Goal: Task Accomplishment & Management: Complete application form

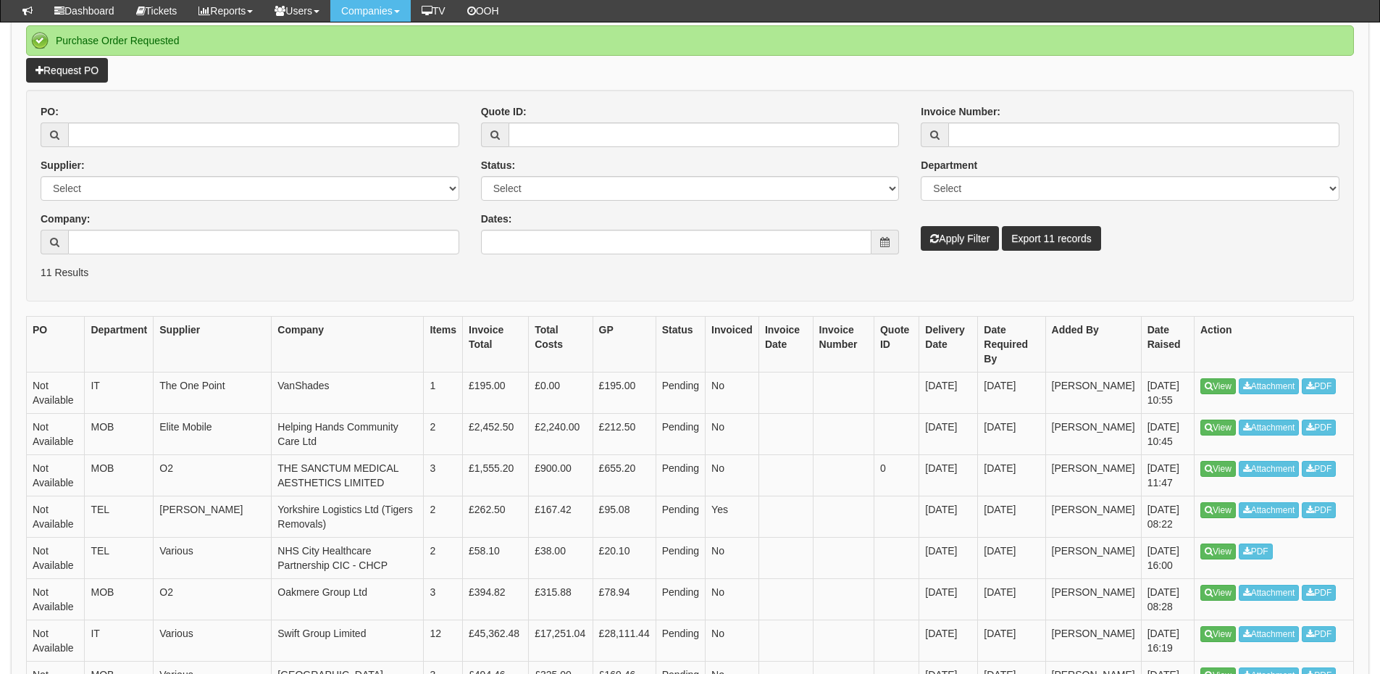
scroll to position [145, 0]
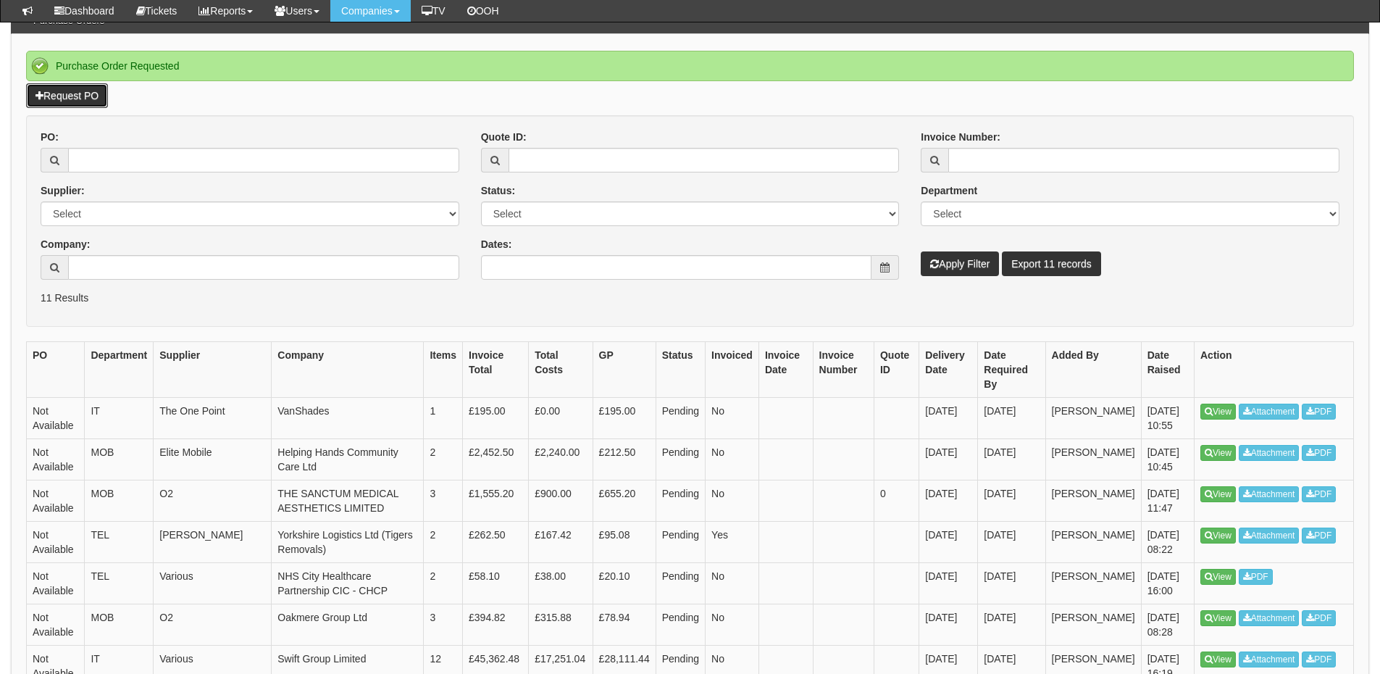
click at [83, 99] on link "Request PO" at bounding box center [67, 95] width 82 height 25
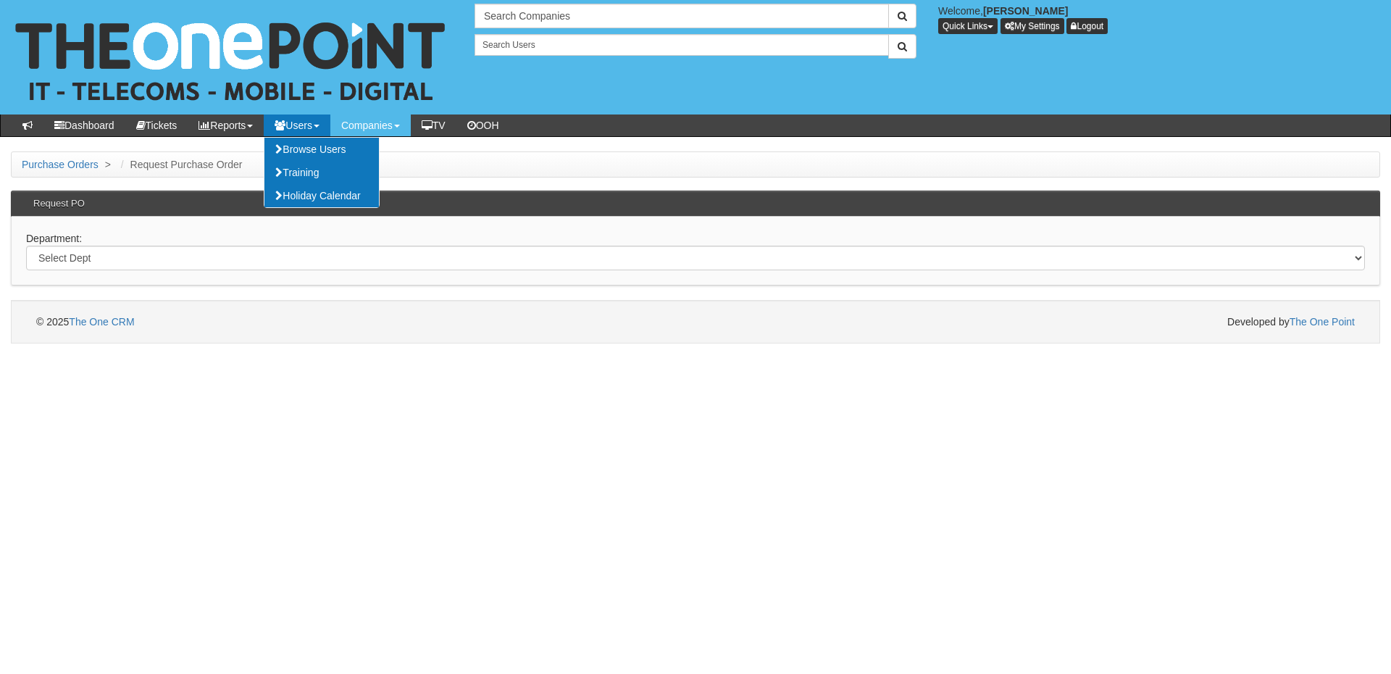
click at [317, 272] on div "Department: Select Dept Digital Internal IT Mobiles Marketing Telecoms" at bounding box center [695, 251] width 1369 height 69
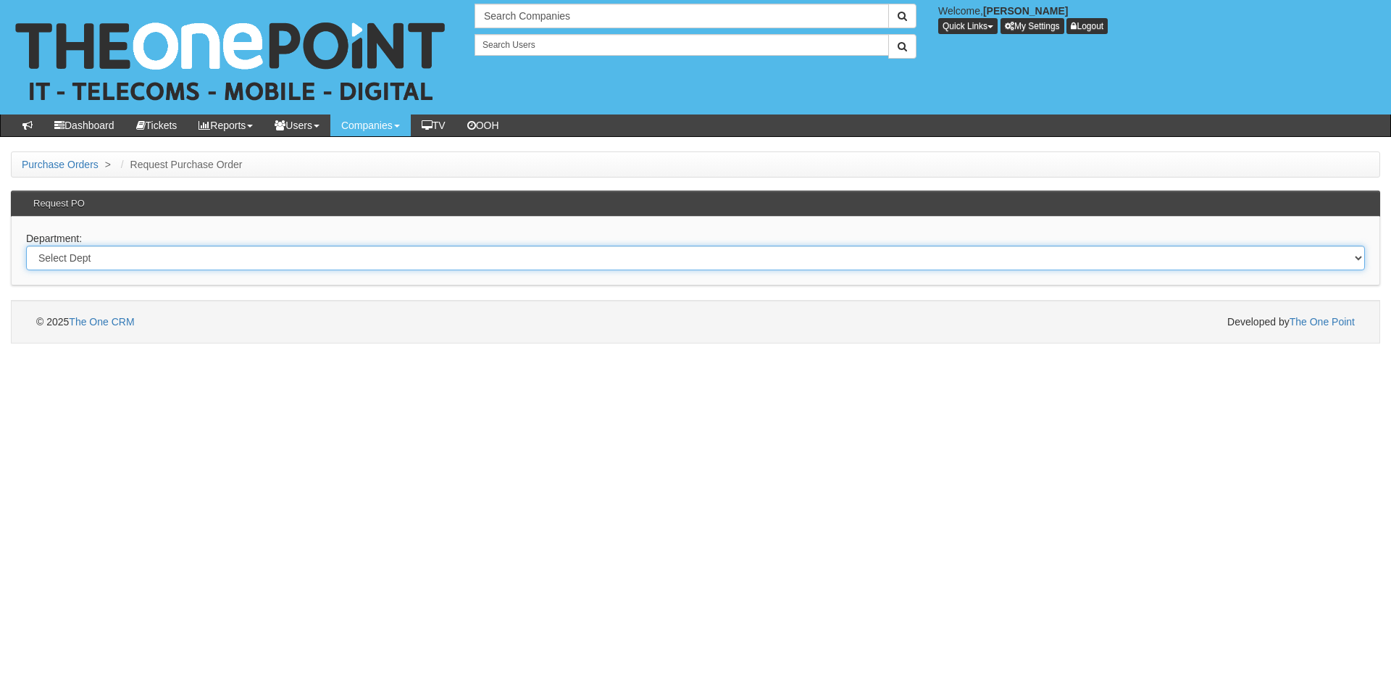
click at [310, 256] on select "Select Dept Digital Internal IT Mobiles Marketing Telecoms" at bounding box center [695, 258] width 1339 height 25
select select "?pipeID=&dept=IT"
click at [26, 246] on select "Select Dept Digital Internal IT Mobiles Marketing Telecoms" at bounding box center [695, 258] width 1339 height 25
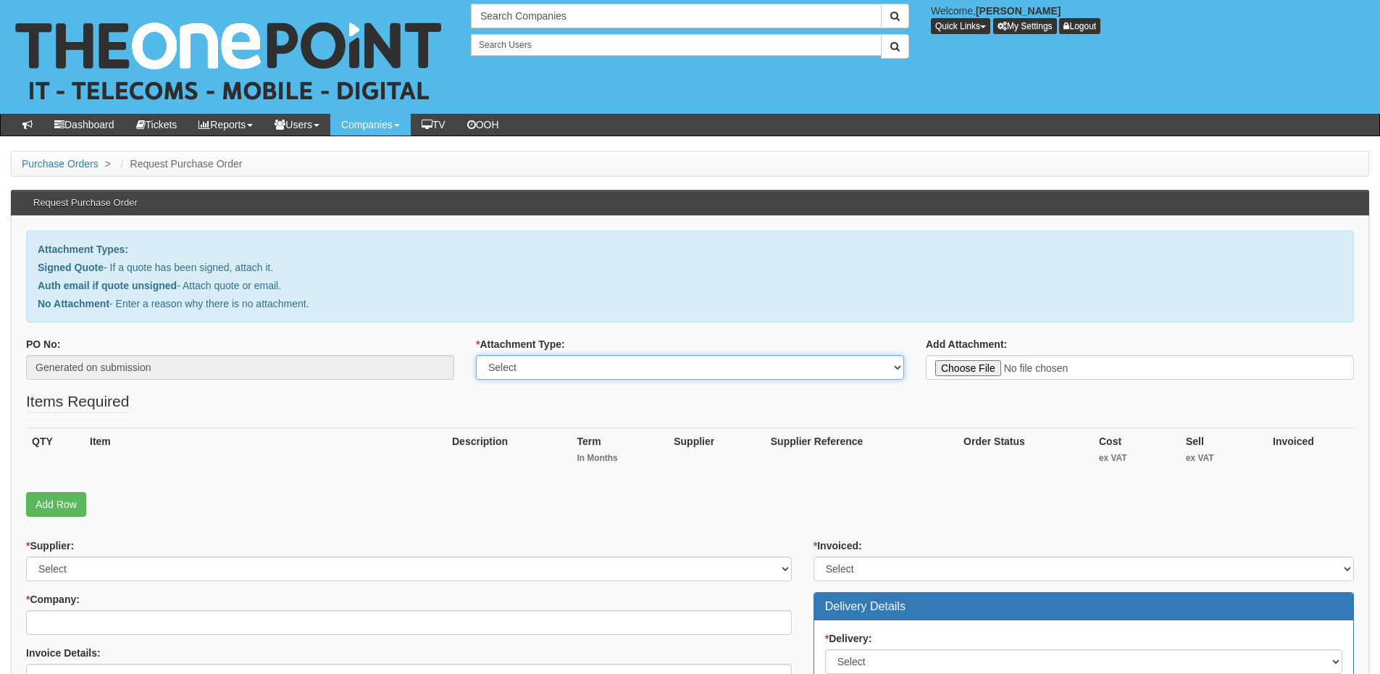
click at [539, 375] on select "Select Signed Quote Auth email with quote if unsigned No Attachment" at bounding box center [690, 367] width 428 height 25
select select "No Attachment"
click at [476, 355] on select "Select Signed Quote Auth email with quote if unsigned No Attachment" at bounding box center [690, 367] width 428 height 25
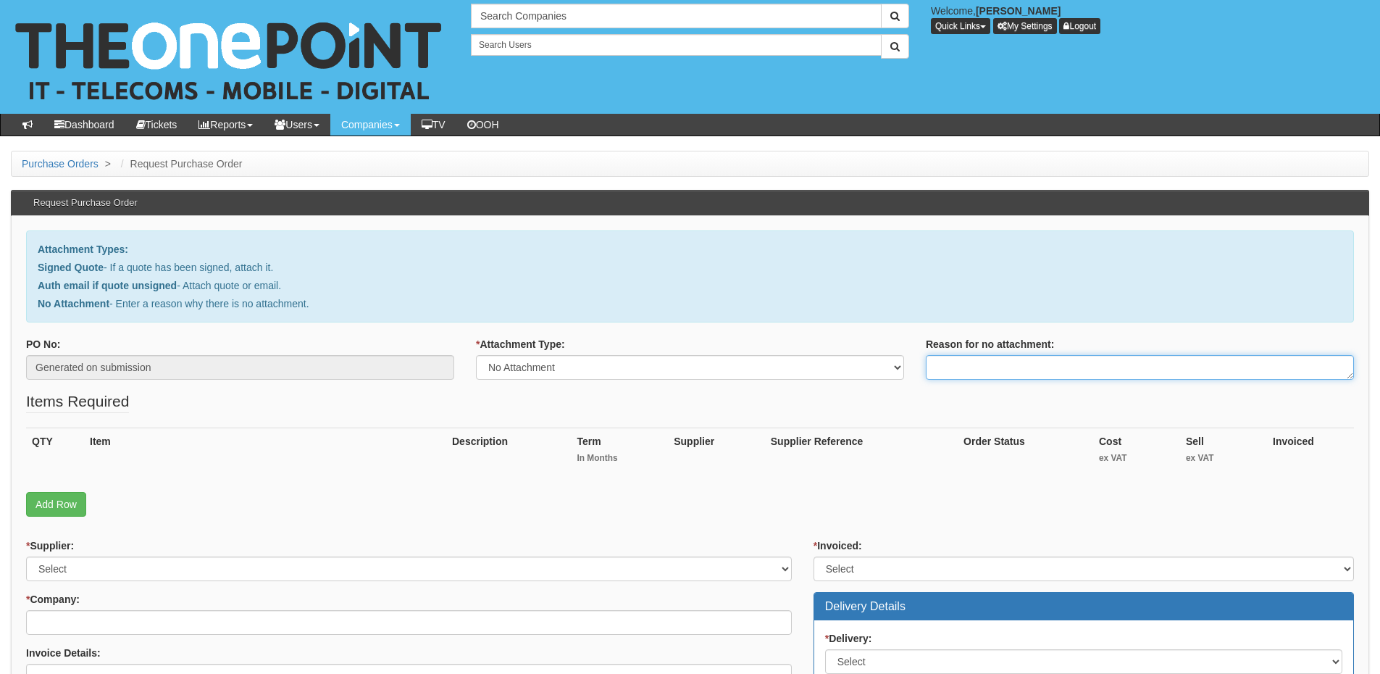
click at [963, 367] on textarea "Reason for no attachment:" at bounding box center [1140, 367] width 428 height 25
click at [1070, 365] on textarea "Linked to ticket 440290" at bounding box center [1140, 367] width 428 height 25
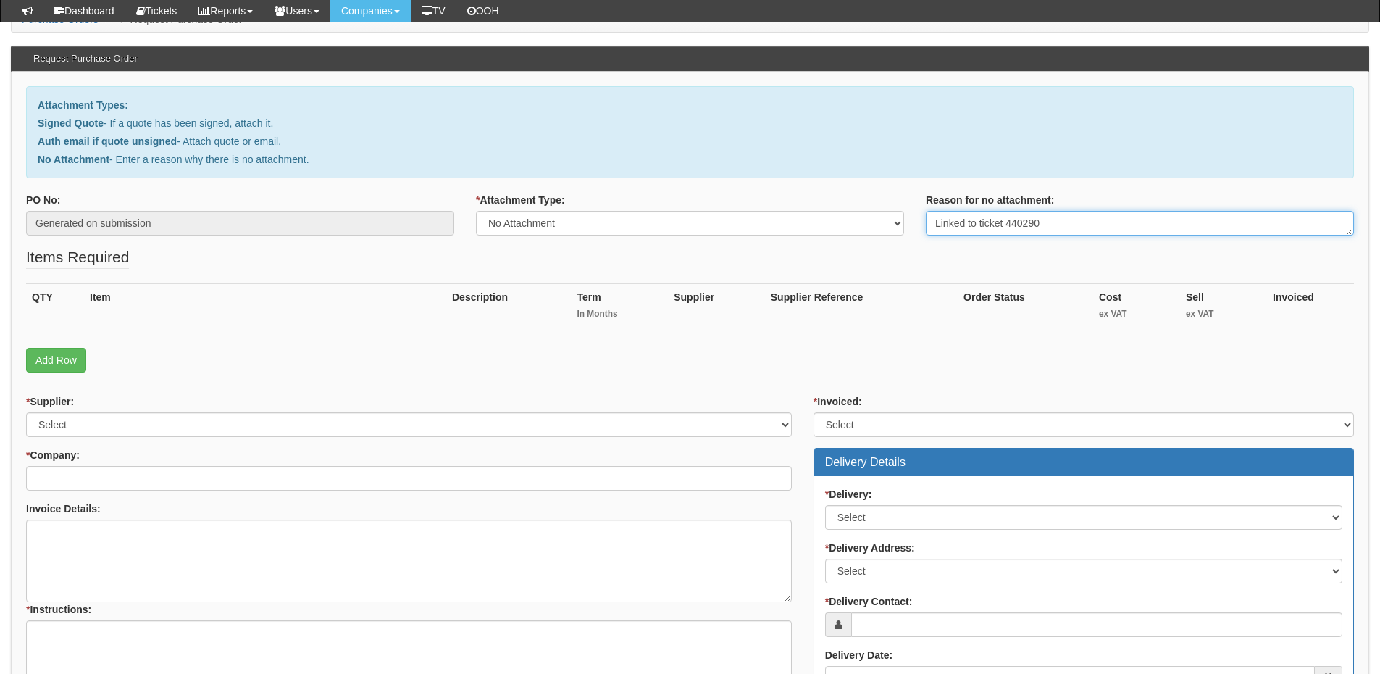
scroll to position [217, 0]
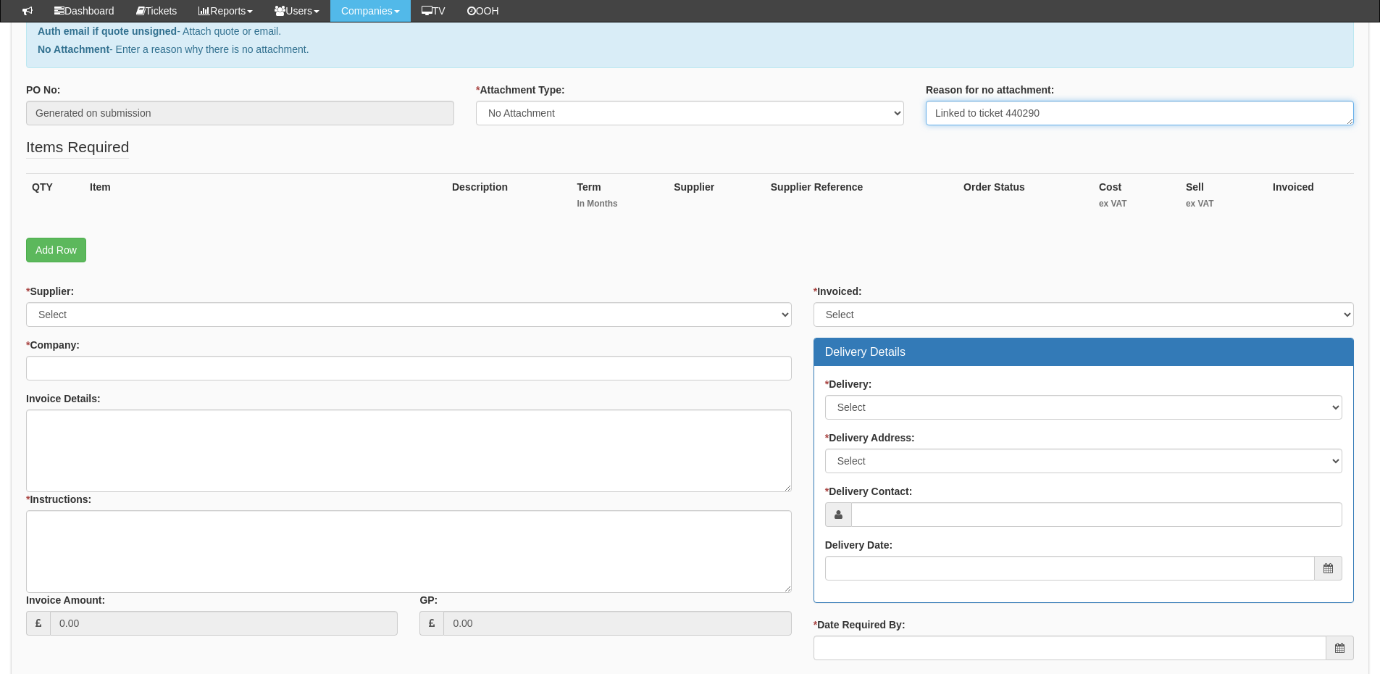
type textarea "Linked to ticket 440290"
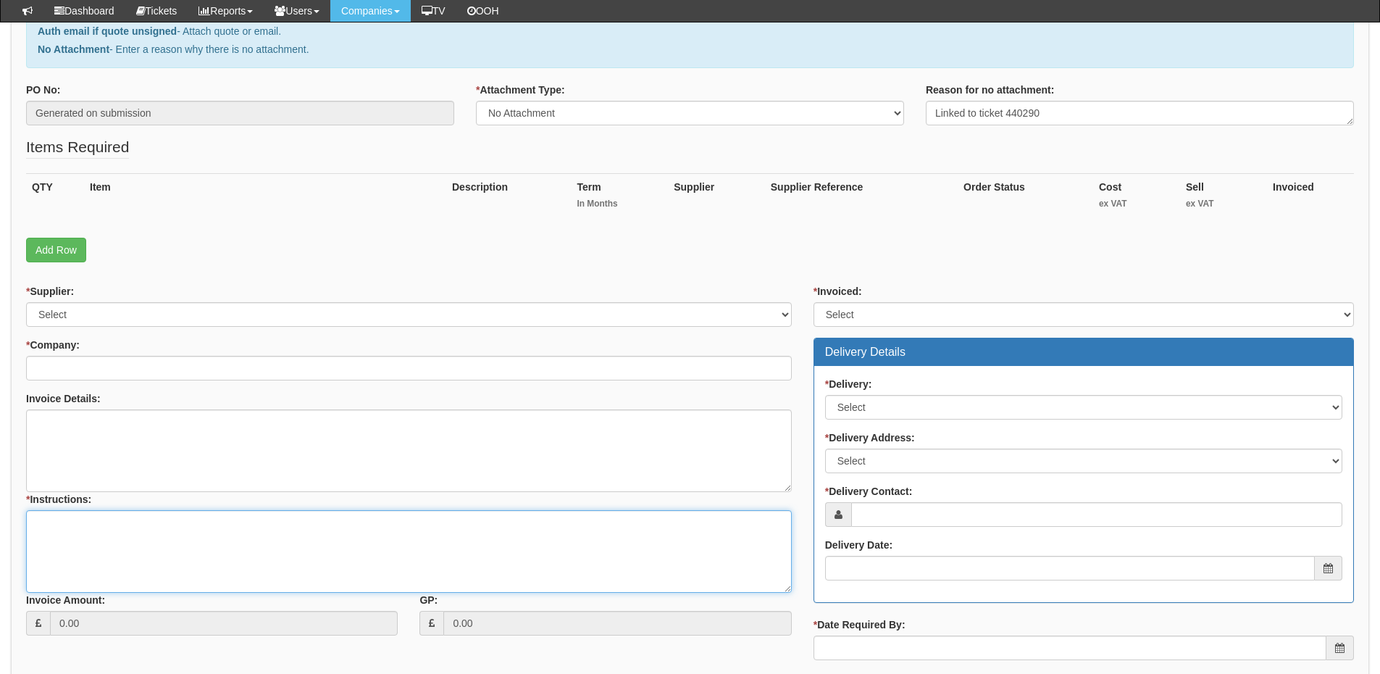
click at [154, 559] on textarea "* Instructions:" at bounding box center [409, 551] width 766 height 83
paste textarea "Linked to ticket 440290"
type textarea "Linked to ticket 440290"
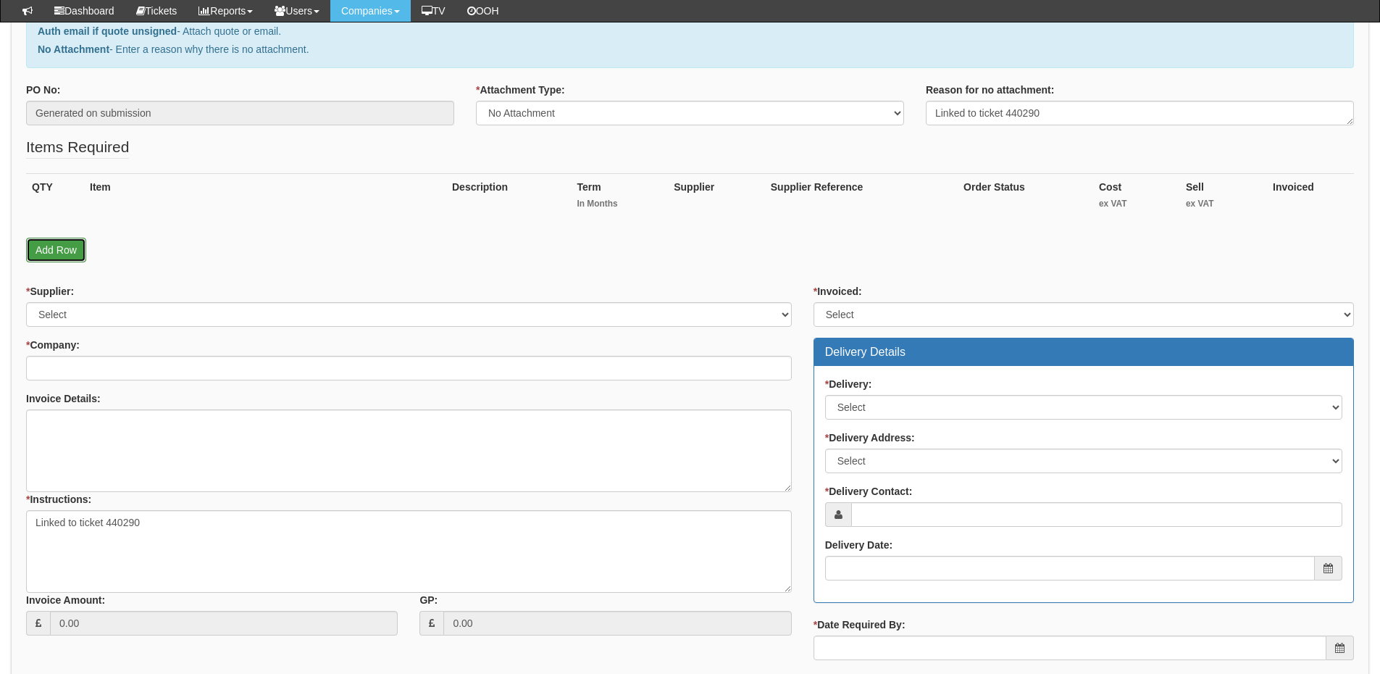
click at [55, 238] on link "Add Row" at bounding box center [56, 250] width 60 height 25
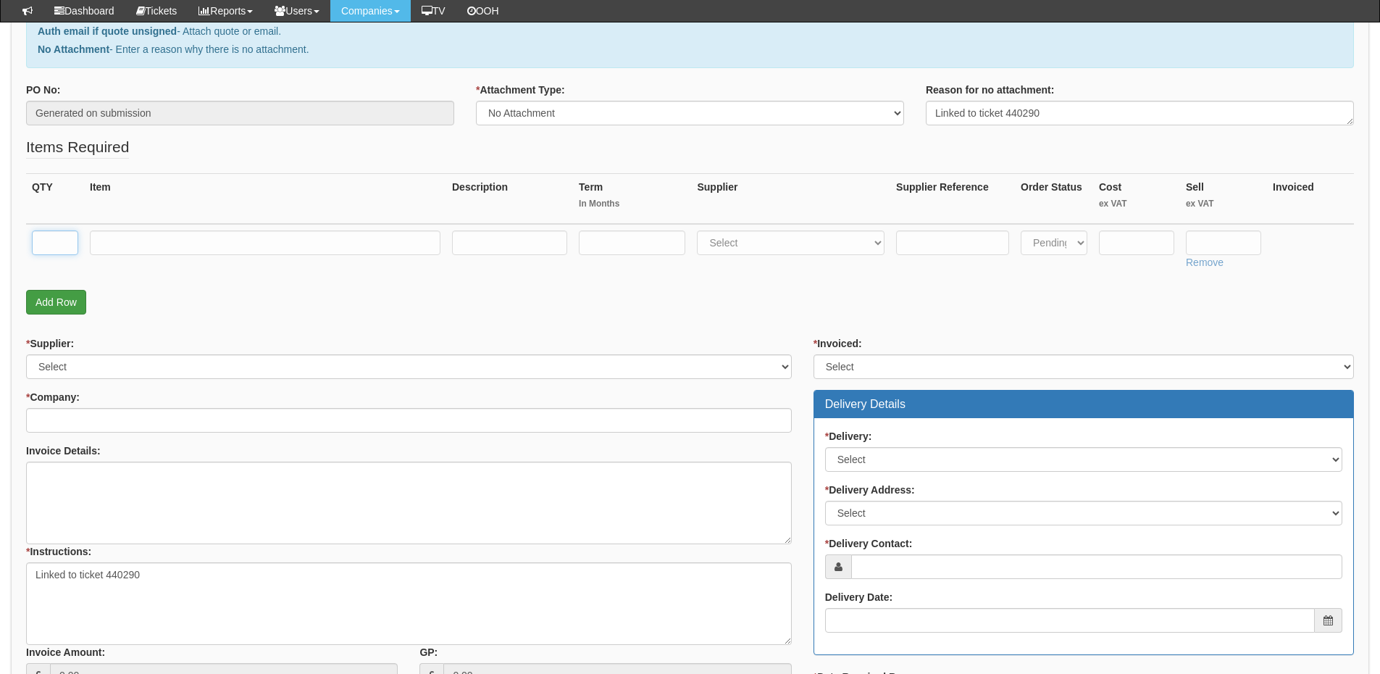
click at [55, 237] on input "text" at bounding box center [55, 242] width 46 height 25
type input "2"
click at [180, 244] on input "text" at bounding box center [265, 242] width 351 height 25
type input "Wifi Dongles"
click at [734, 248] on select "Select 123 REG.co.uk 1Password 3 4Gon AA Jones Electric Ltd Abzorb Access Group…" at bounding box center [791, 242] width 188 height 25
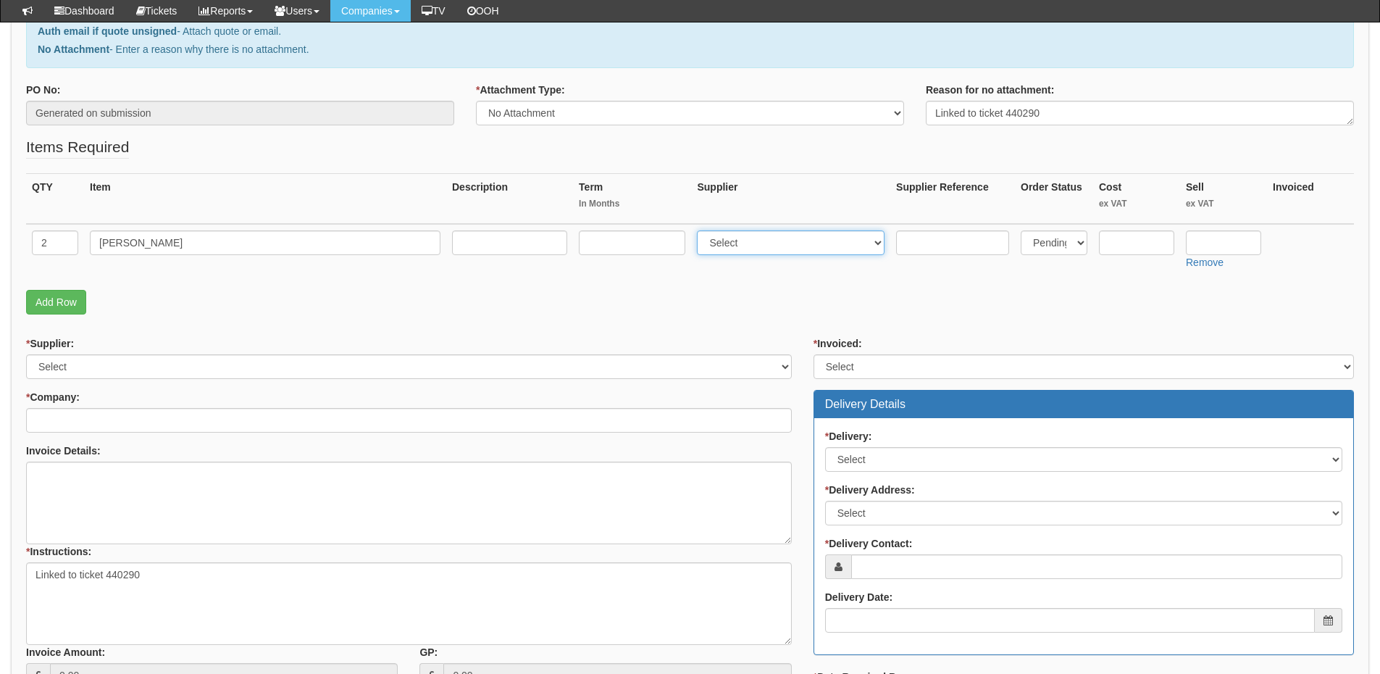
select select "13"
click at [701, 230] on select "Select 123 REG.co.uk 1Password 3 4Gon AA Jones Electric Ltd Abzorb Access Group…" at bounding box center [791, 242] width 188 height 25
click at [1212, 238] on input "text" at bounding box center [1223, 242] width 75 height 25
type input "6.99"
click at [1122, 233] on input "text" at bounding box center [1136, 242] width 75 height 25
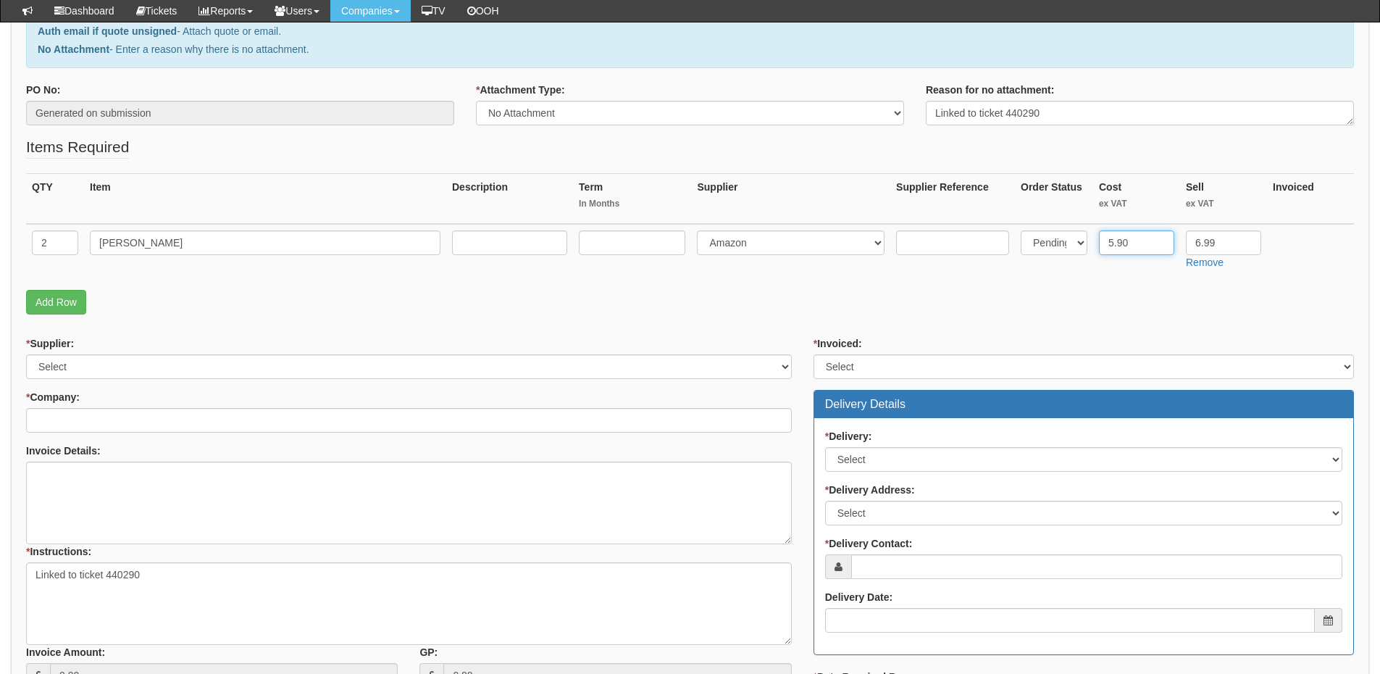
type input "5.90"
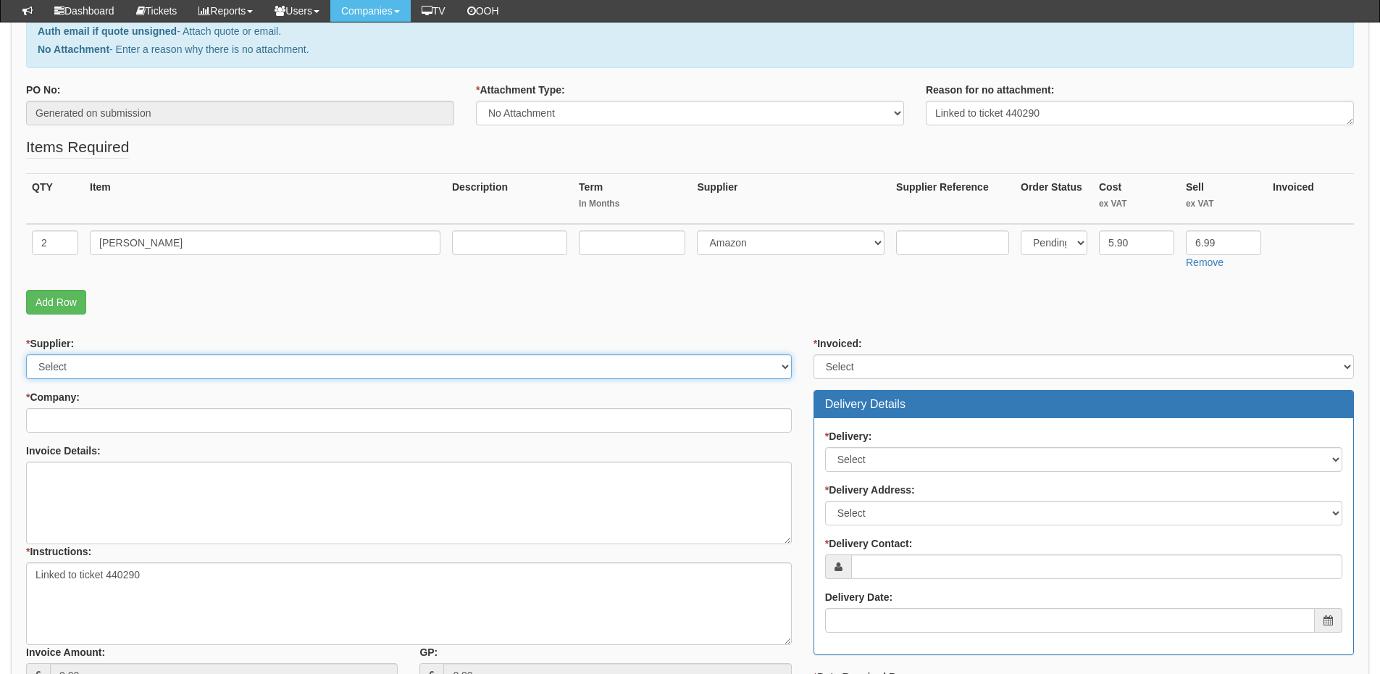
click at [103, 369] on select "Select 123 REG.co.uk 1Password 3 4Gon AA Jones Electric Ltd Abzorb Access Group…" at bounding box center [409, 366] width 766 height 25
select select "13"
click at [26, 354] on select "Select 123 REG.co.uk 1Password 3 4Gon AA Jones Electric Ltd Abzorb Access Group…" at bounding box center [409, 366] width 766 height 25
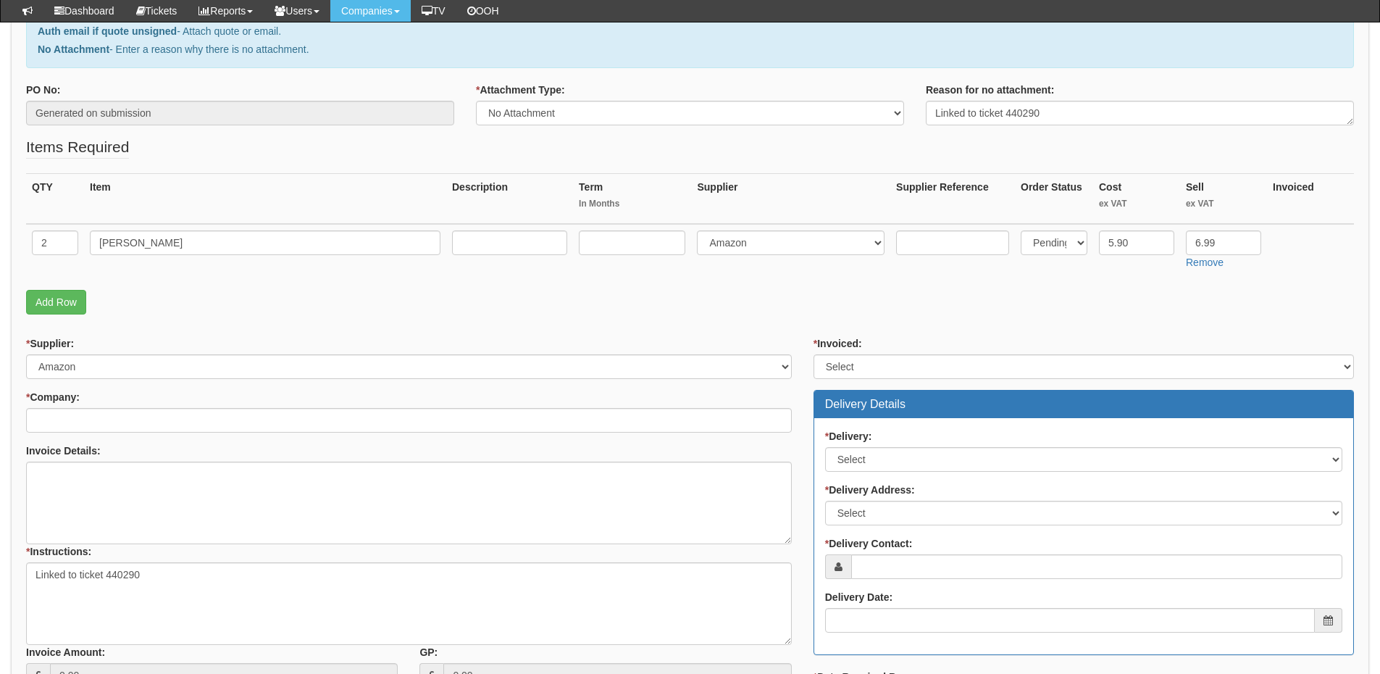
click at [527, 257] on td at bounding box center [509, 249] width 127 height 51
click at [522, 247] on input "text" at bounding box center [509, 242] width 115 height 25
paste input "https://www.amazon.co.uk/JUSTOP-802-11AC-Wireless-Network-10-9-10-15-Black/dp/B…"
type input "https://www.amazon.co.uk/JUSTOP-802-11AC-Wireless-Network-10-9-10-15-Black/dp/B…"
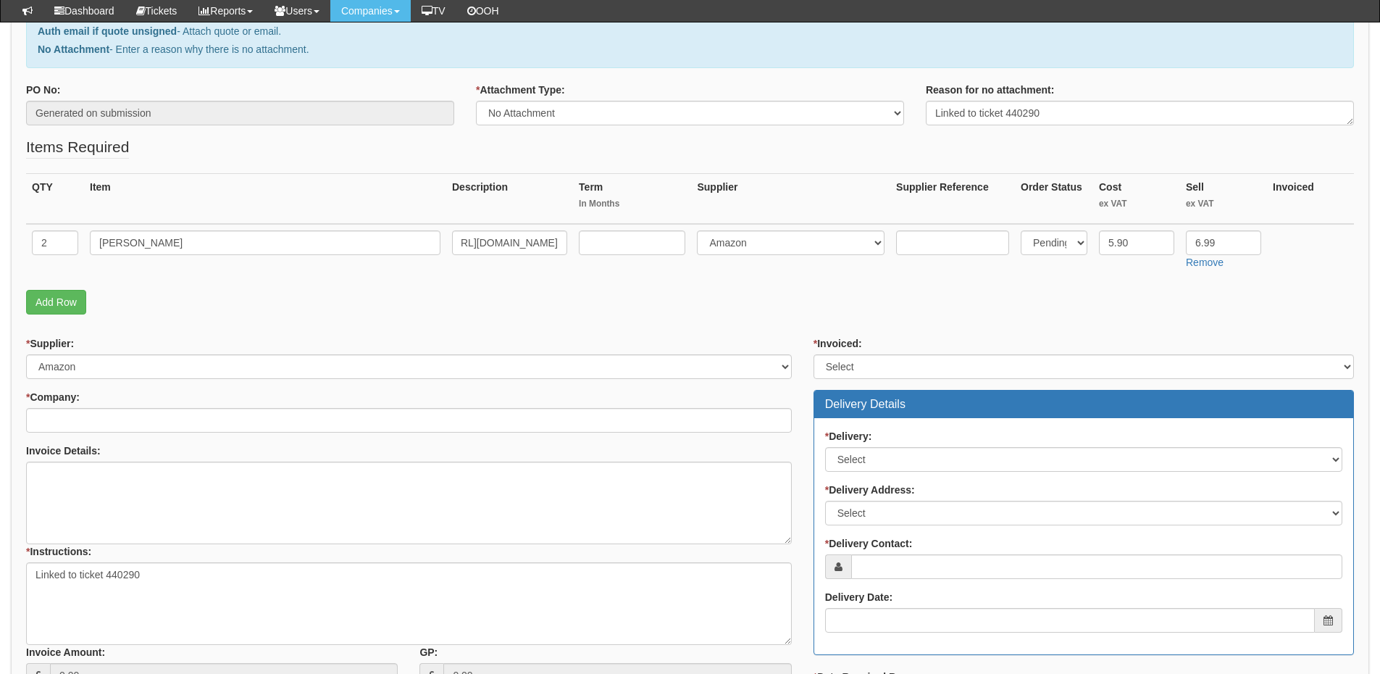
click at [154, 433] on div "* Supplier: Select 123 REG.co.uk 1Password 3 4Gon AA Jones Electric Ltd Abzorb …" at bounding box center [408, 517] width 787 height 362
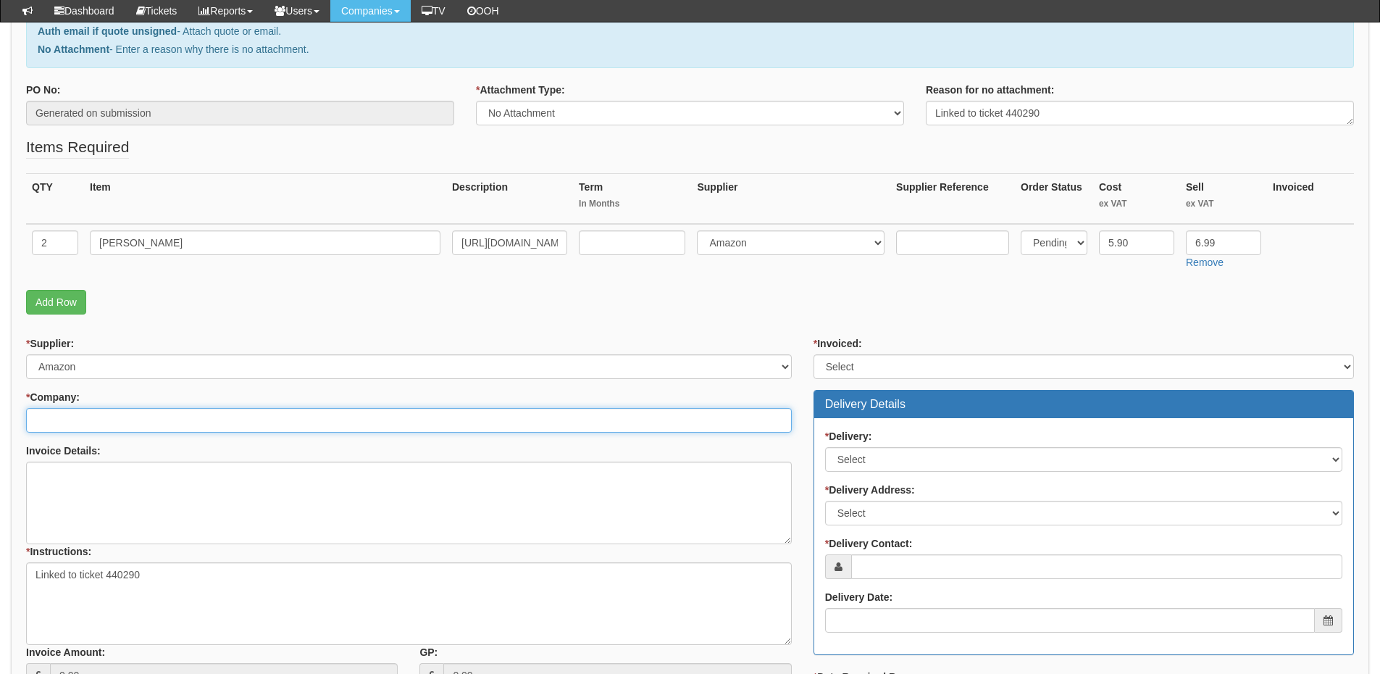
click at [154, 425] on input "* Company:" at bounding box center [409, 420] width 766 height 25
click at [50, 422] on input "lifeskil" at bounding box center [409, 420] width 766 height 25
click at [101, 417] on input "life skil" at bounding box center [409, 420] width 766 height 25
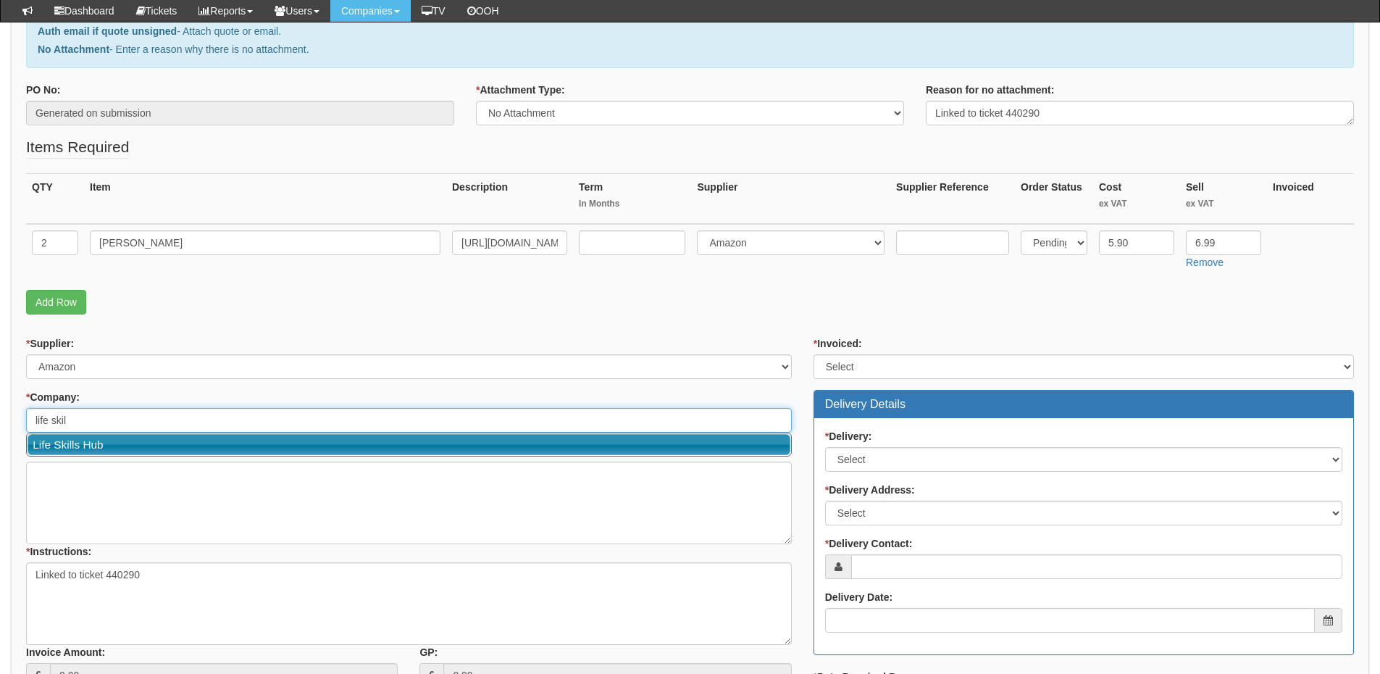
click at [101, 440] on link "Life Skills Hub" at bounding box center [409, 444] width 763 height 21
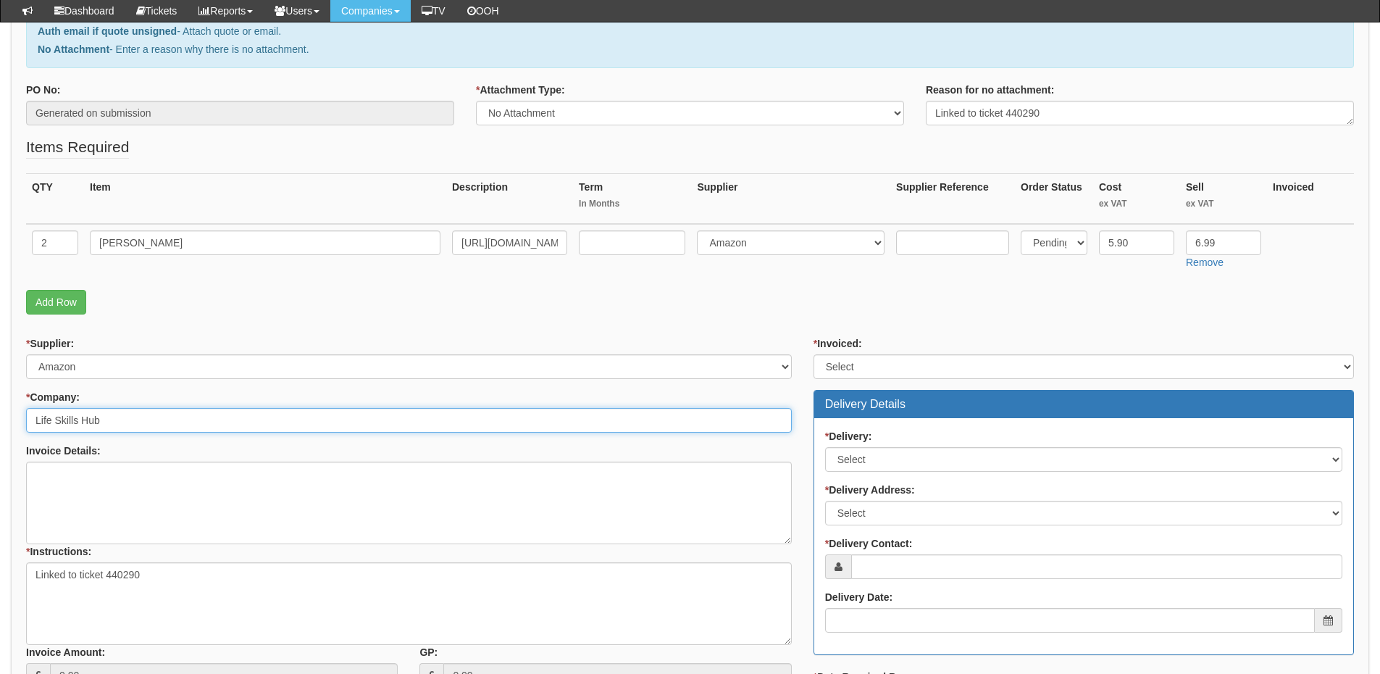
type input "Life Skills Hub"
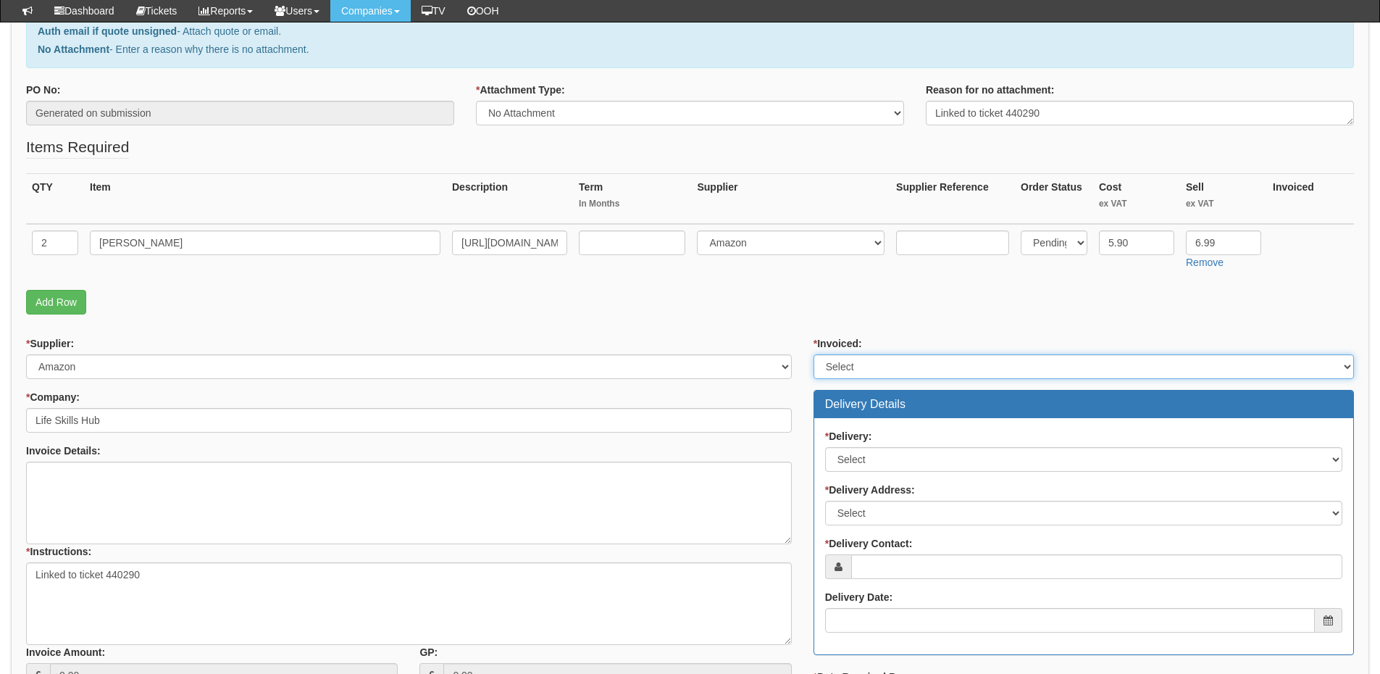
click at [869, 359] on select "Select Yes No N/A STB (part of order)" at bounding box center [1084, 366] width 540 height 25
select select "2"
click at [814, 354] on select "Select Yes No N/A STB (part of order)" at bounding box center [1084, 366] width 540 height 25
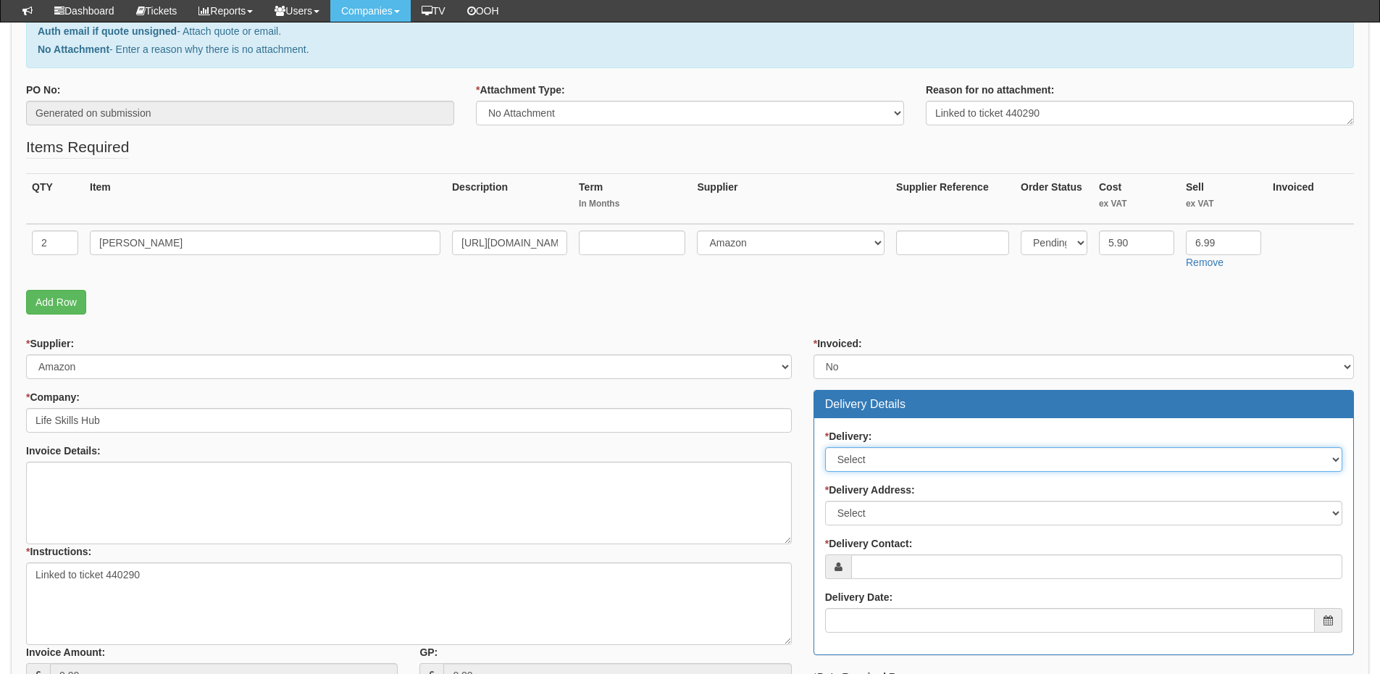
click at [865, 453] on select "Select No Not Applicable Yes" at bounding box center [1083, 459] width 517 height 25
select select "1"
click at [825, 447] on select "Select No Not Applicable Yes" at bounding box center [1083, 459] width 517 height 25
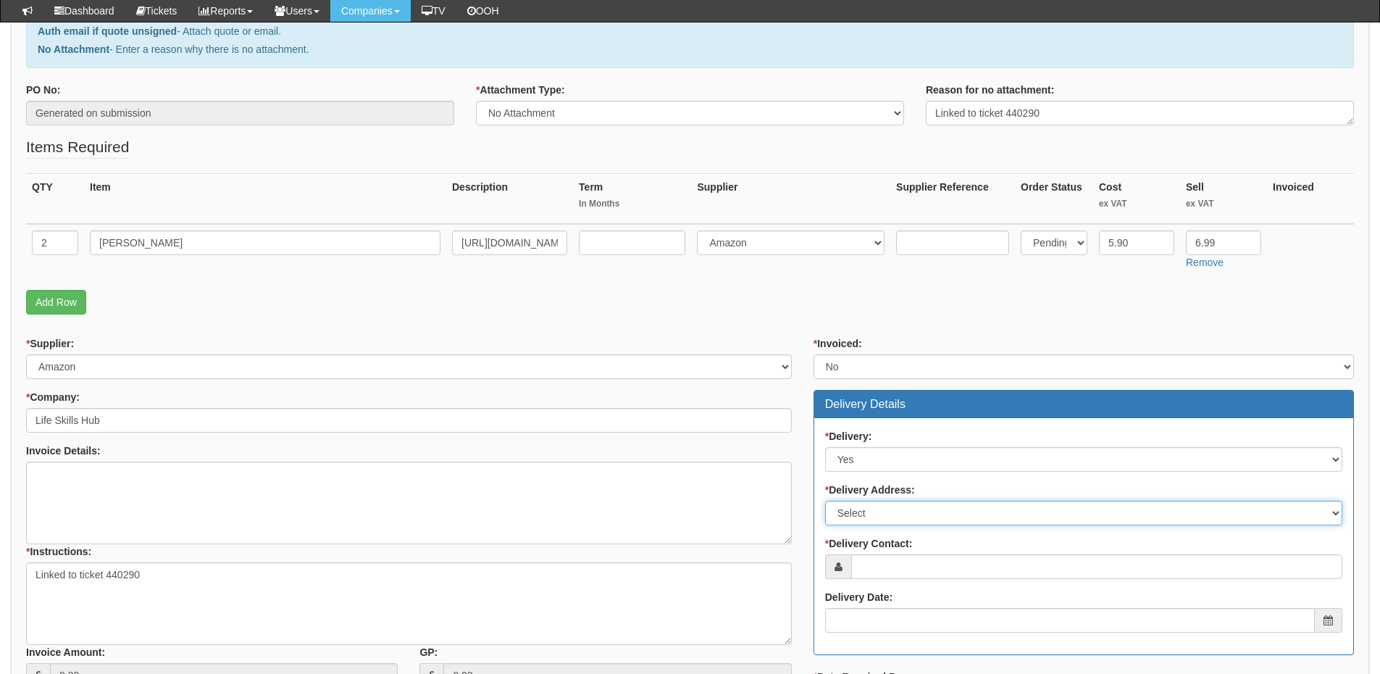
click at [866, 513] on select "Select Not Applicable Main Address - HU6 8AE Other" at bounding box center [1083, 513] width 517 height 25
select select "company_main_address"
click at [825, 501] on select "Select Not Applicable Main Address - HU6 8AE Other" at bounding box center [1083, 513] width 517 height 25
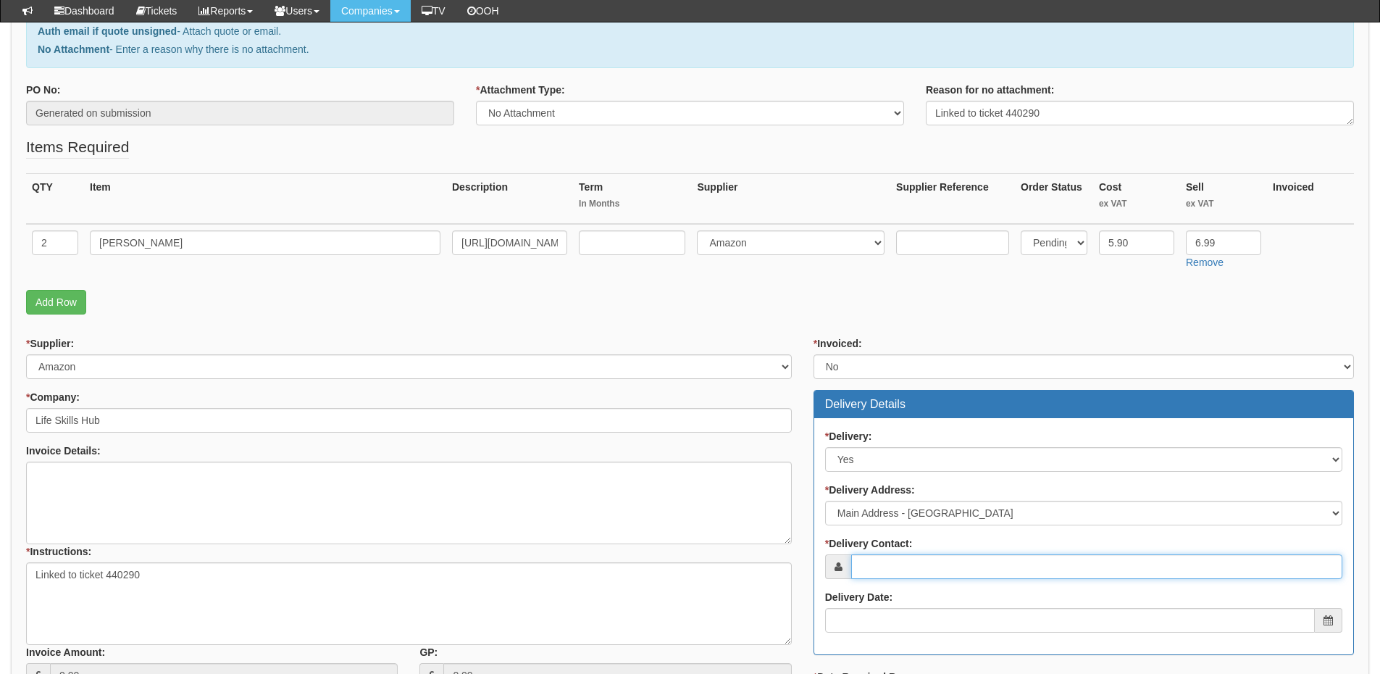
click at [872, 572] on input "* Delivery Contact:" at bounding box center [1096, 566] width 491 height 25
click at [969, 569] on input "* Delivery Contact:" at bounding box center [1096, 566] width 491 height 25
paste input "Donna Bowman"
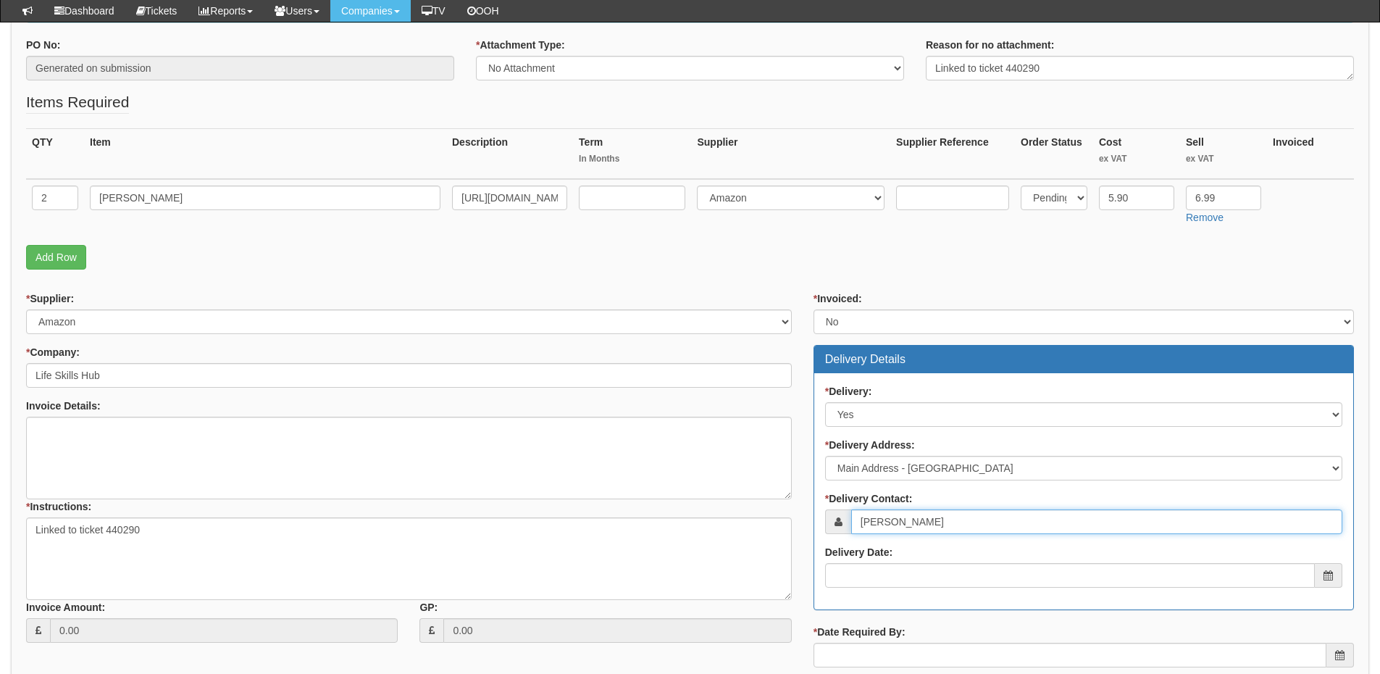
scroll to position [362, 0]
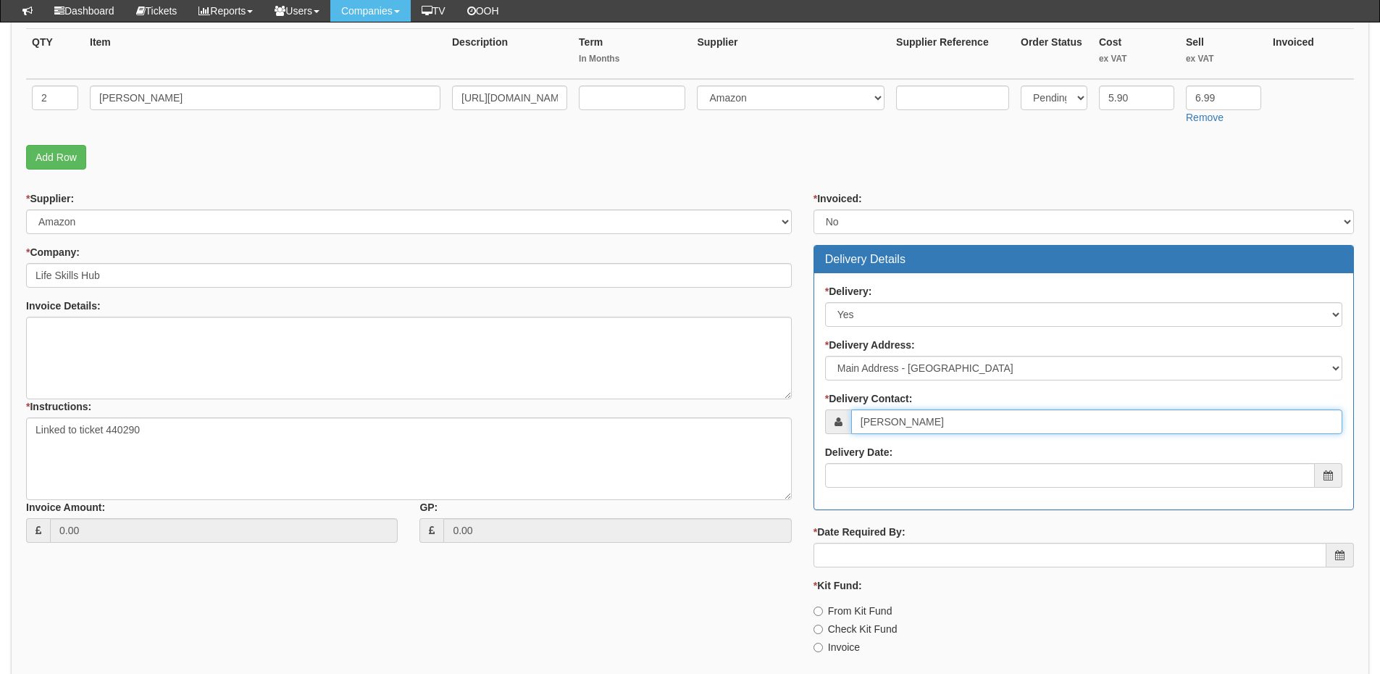
type input "Donna Bowman"
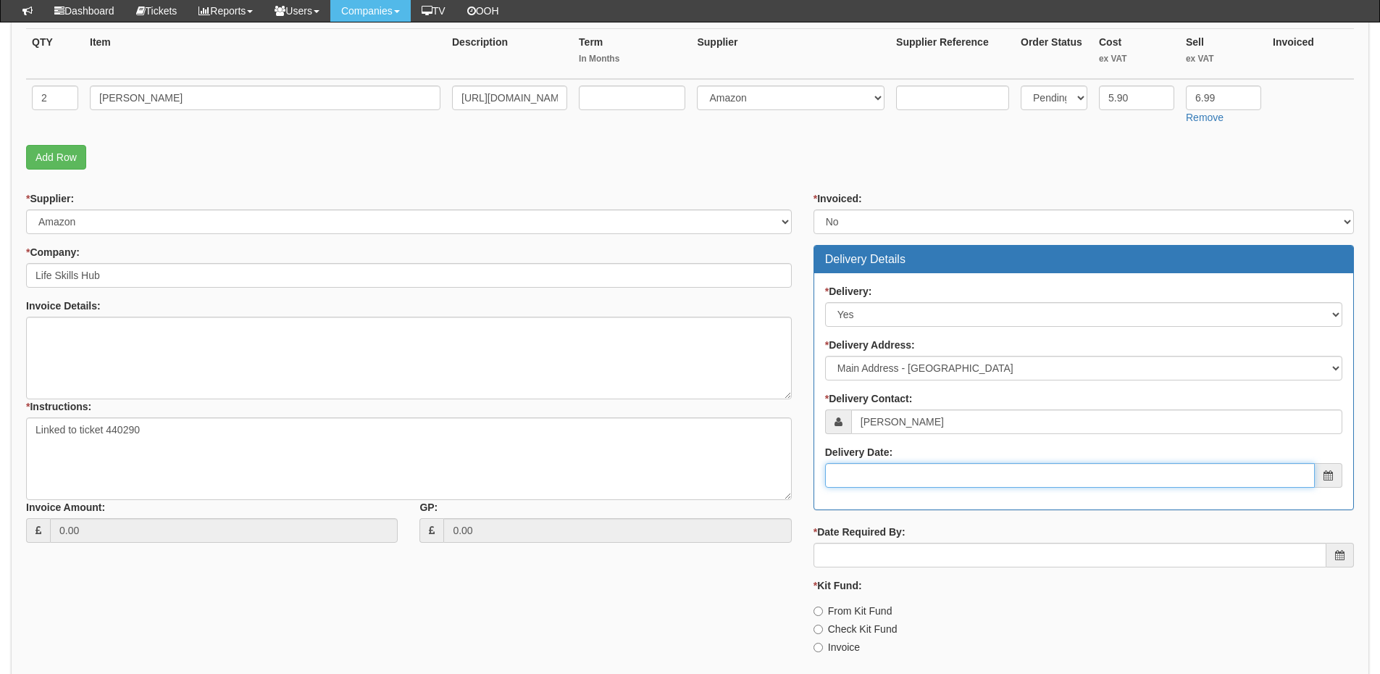
click at [901, 482] on input "Delivery Date:" at bounding box center [1070, 475] width 490 height 25
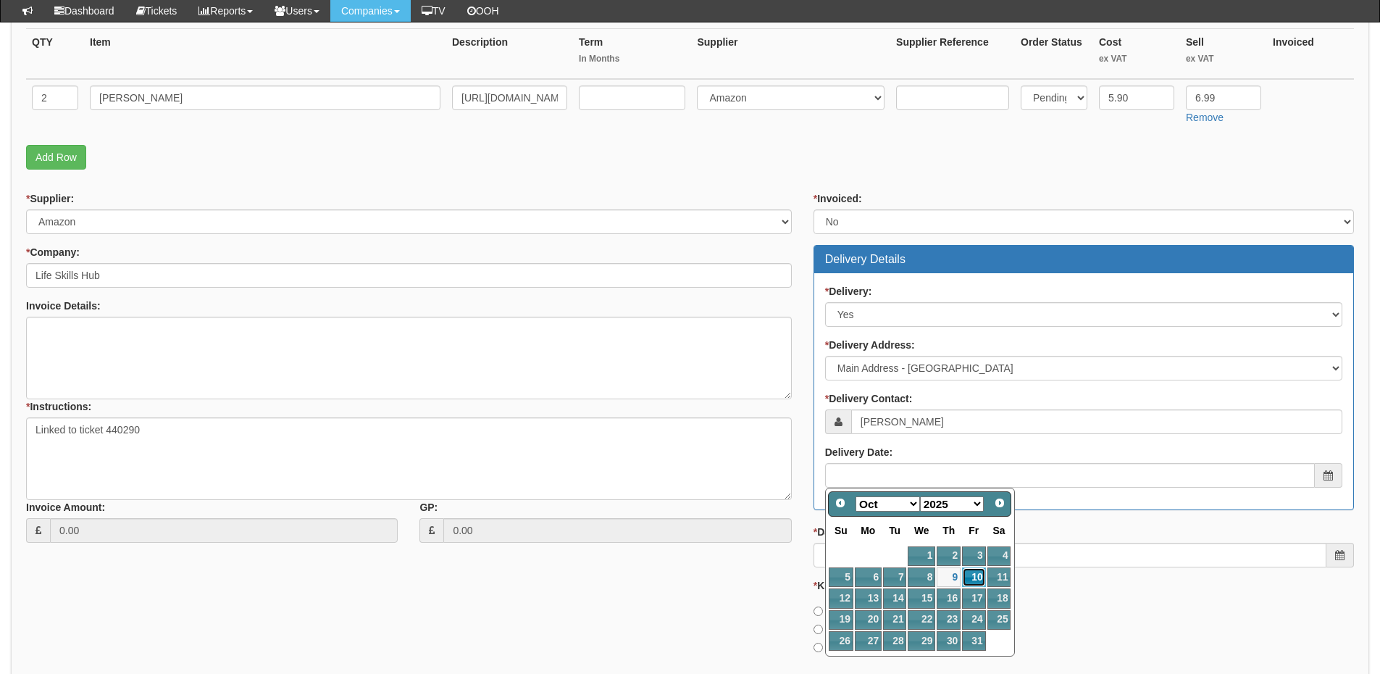
click at [970, 581] on link "10" at bounding box center [973, 577] width 23 height 20
type input "2025-10-10"
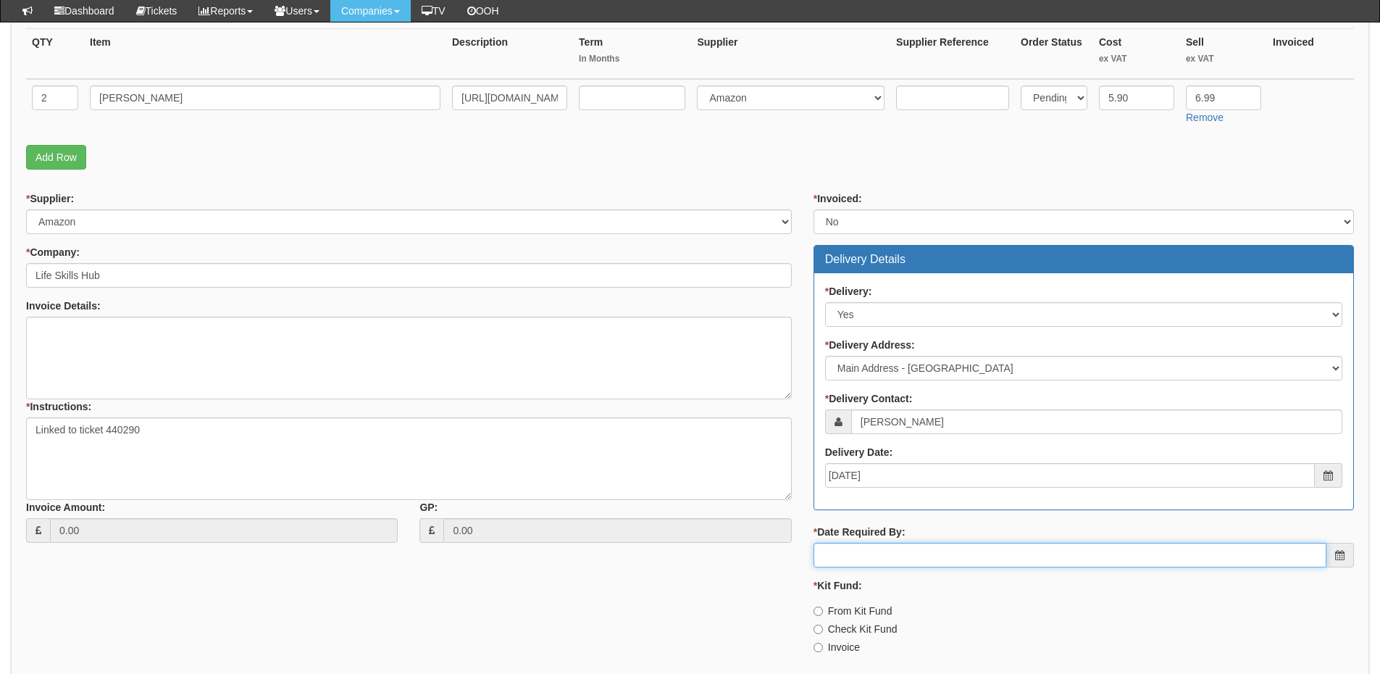
click at [929, 556] on input "* Date Required By:" at bounding box center [1070, 555] width 513 height 25
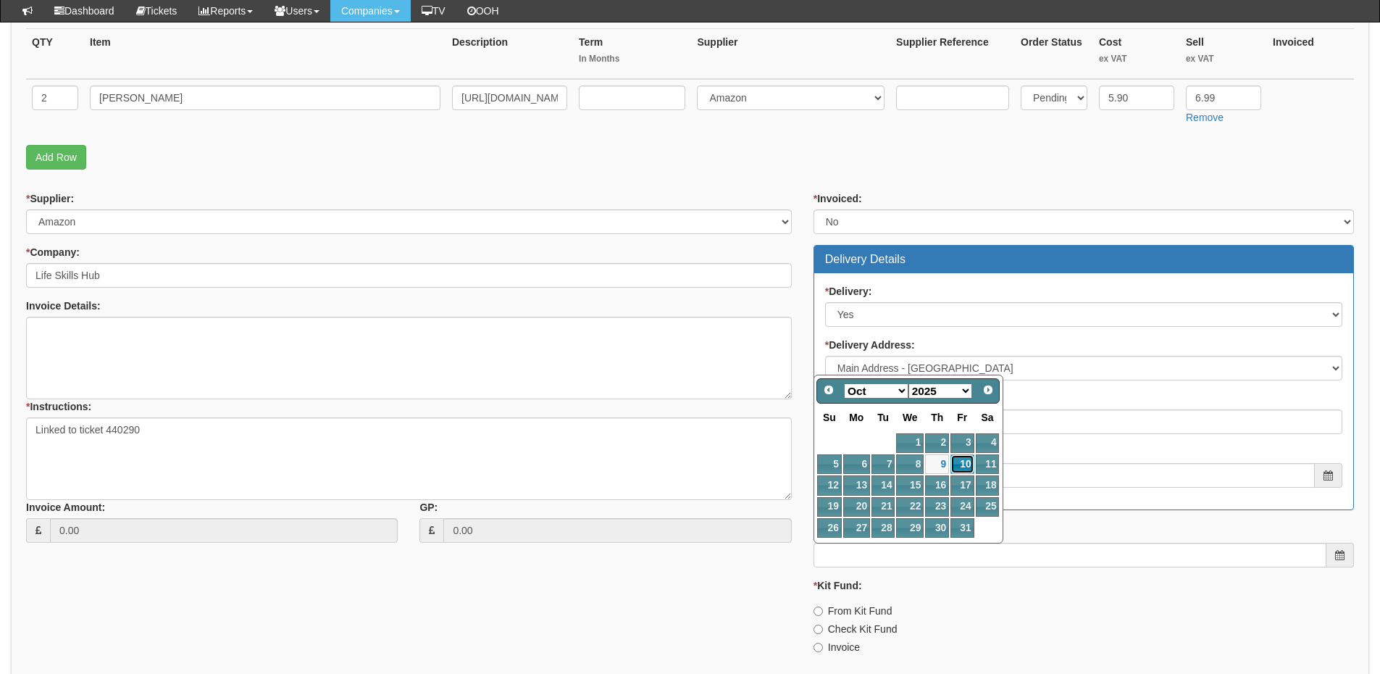
click at [960, 461] on link "10" at bounding box center [961, 464] width 23 height 20
type input "2025-10-10"
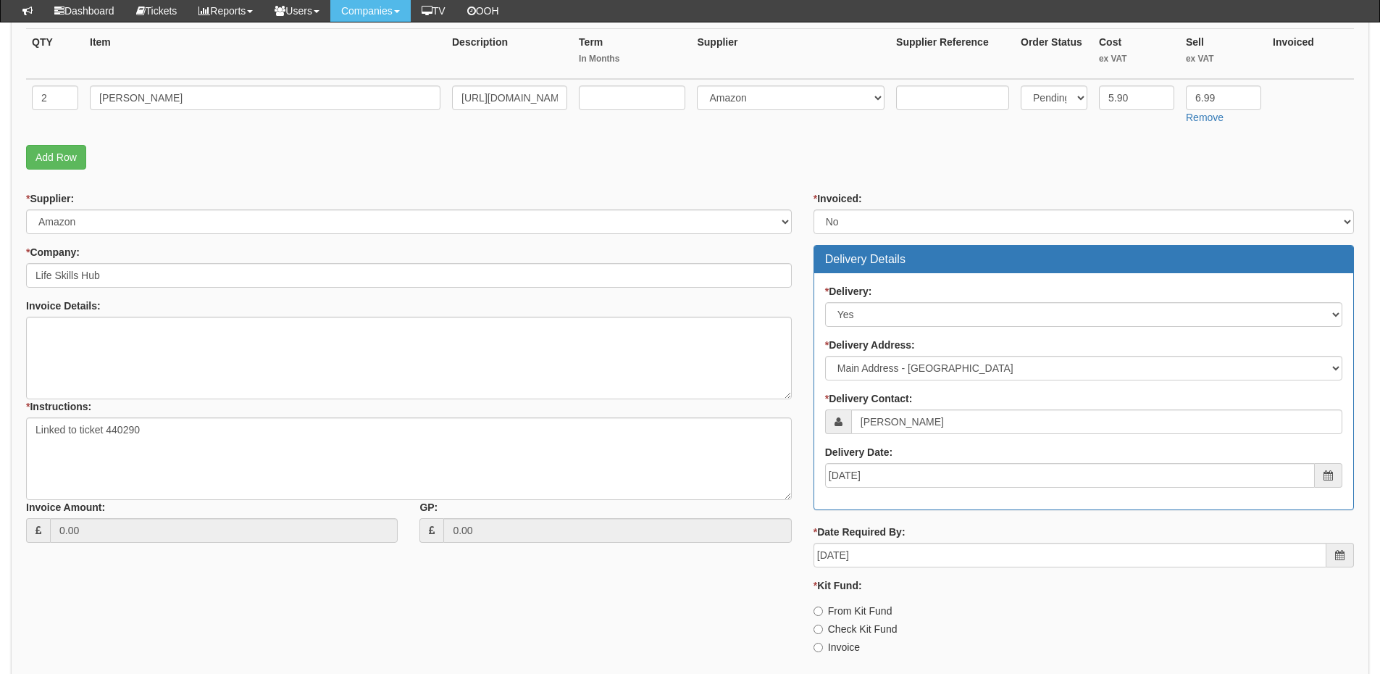
click at [838, 646] on label "Invoice" at bounding box center [837, 647] width 46 height 14
click at [823, 646] on input "Invoice" at bounding box center [818, 647] width 9 height 9
radio input "true"
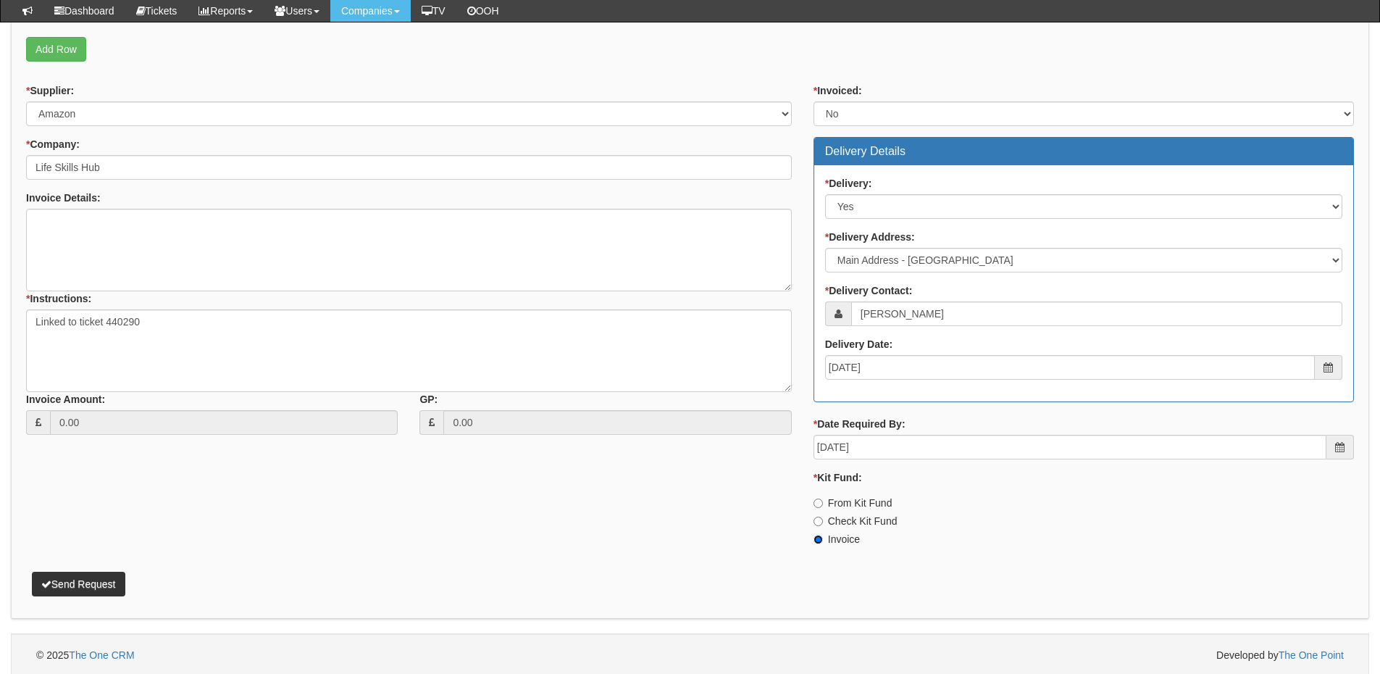
scroll to position [473, 0]
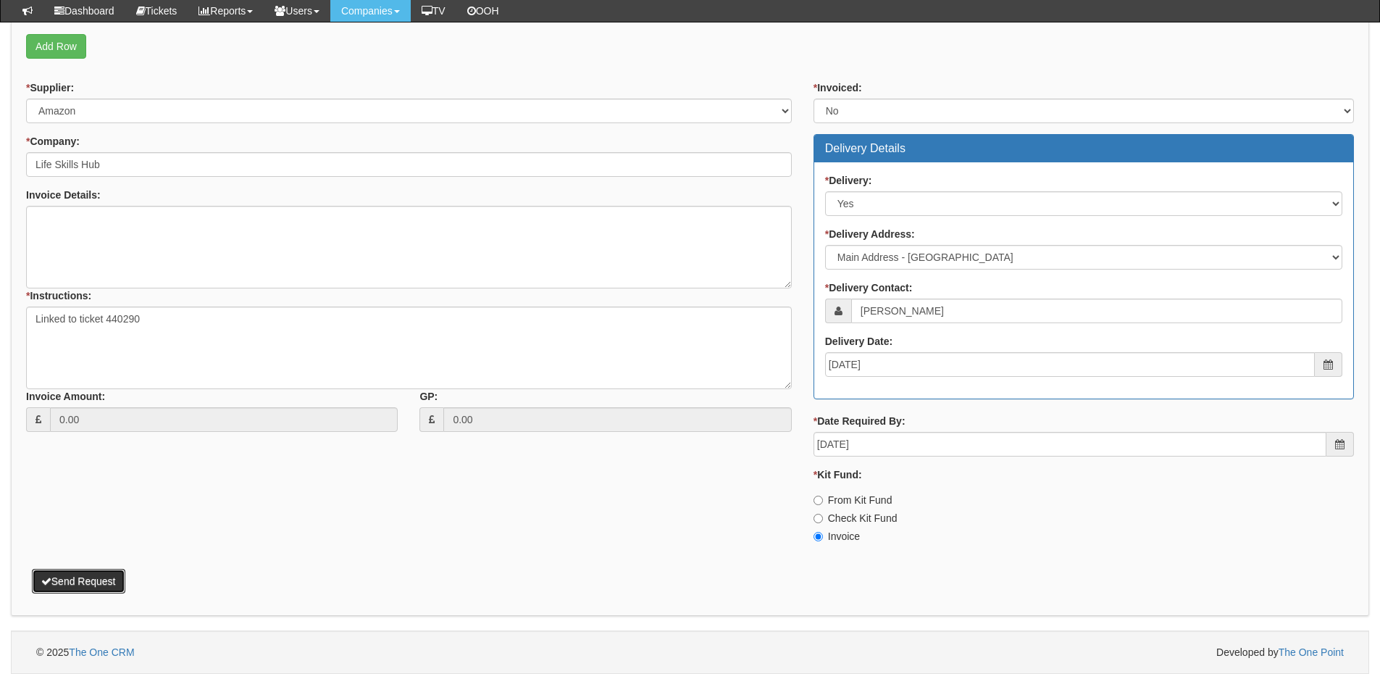
click at [104, 579] on button "Send Request" at bounding box center [78, 581] width 93 height 25
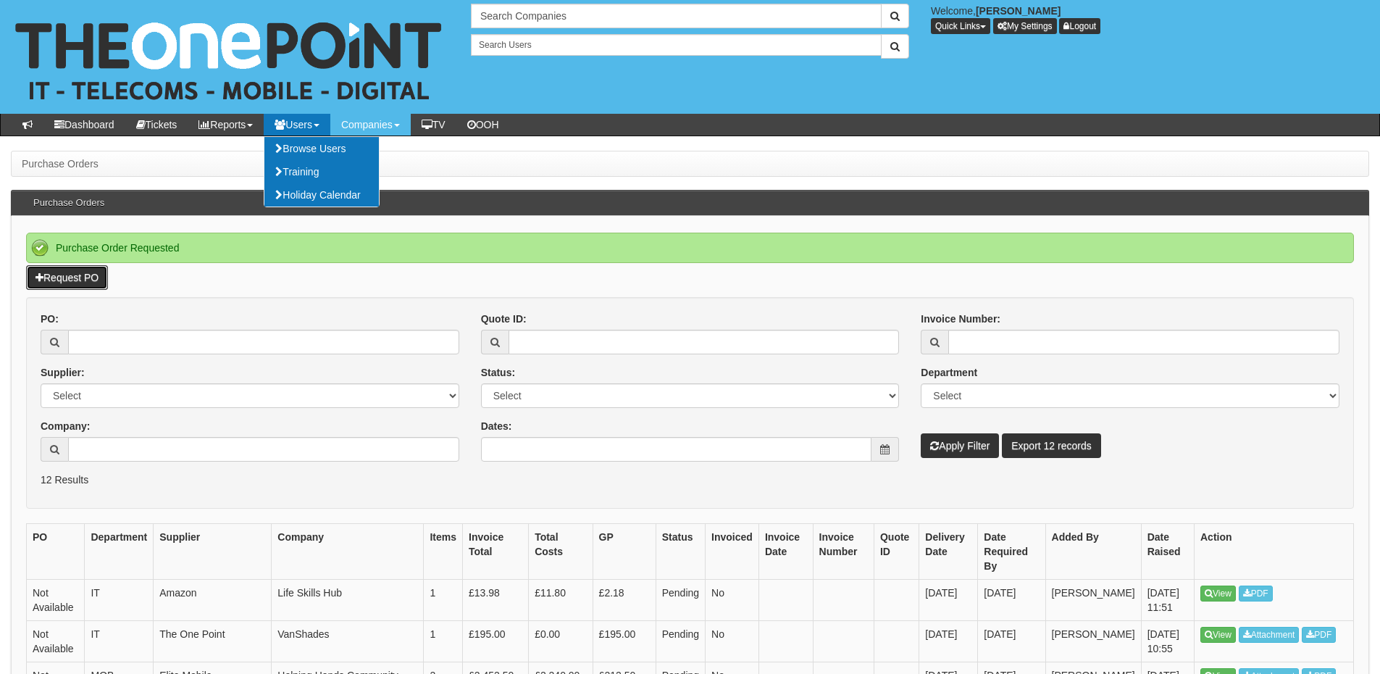
click at [81, 283] on link "Request PO" at bounding box center [67, 277] width 82 height 25
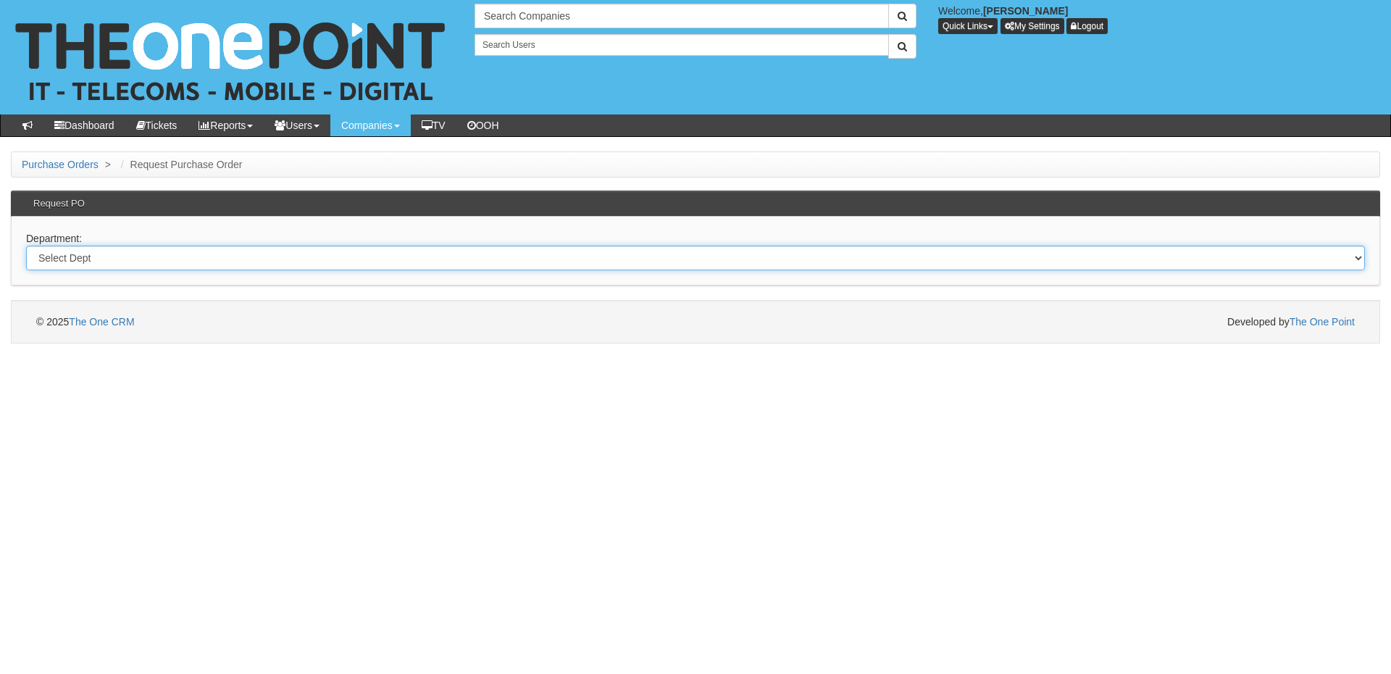
click at [331, 255] on select "Select Dept Digital Internal IT Mobiles Marketing Telecoms" at bounding box center [695, 258] width 1339 height 25
select select "?pipeID=&dept=IT"
click at [26, 246] on select "Select Dept Digital Internal IT Mobiles Marketing Telecoms" at bounding box center [695, 258] width 1339 height 25
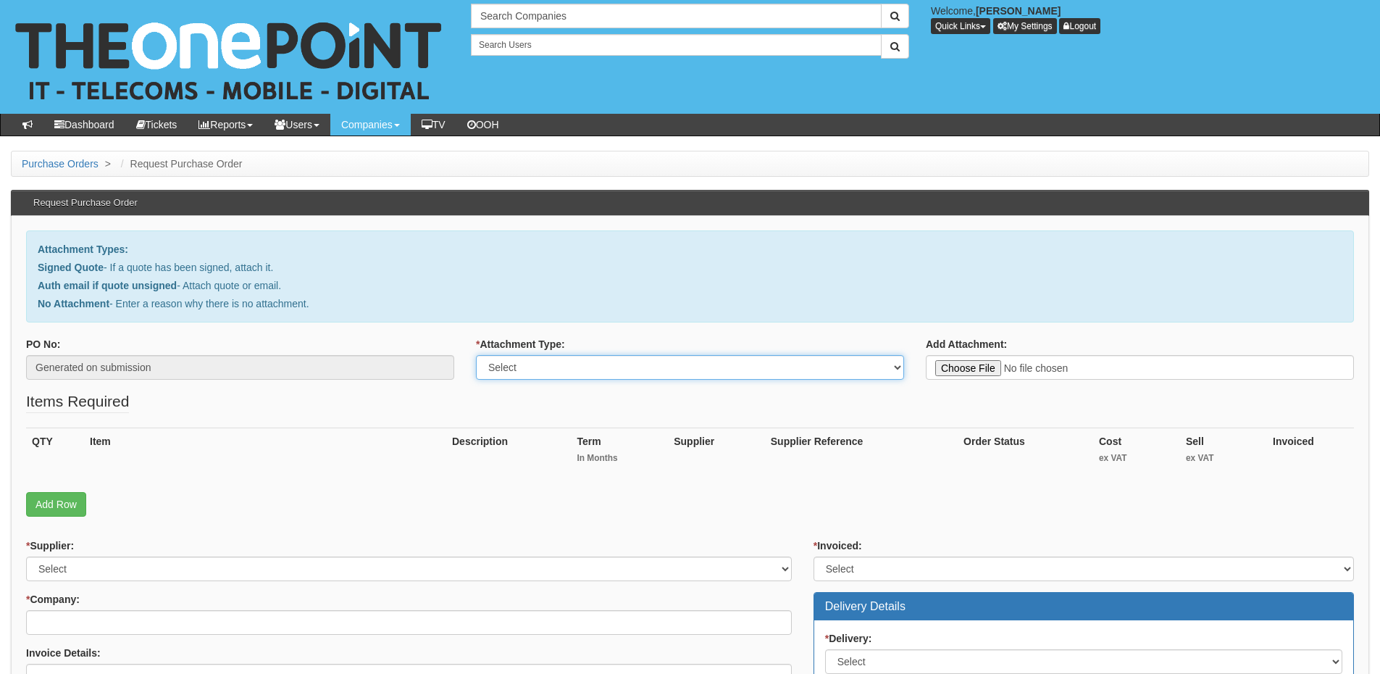
drag, startPoint x: 532, startPoint y: 367, endPoint x: 527, endPoint y: 376, distance: 10.1
click at [532, 367] on select "Select Signed Quote Auth email with quote if unsigned No Attachment" at bounding box center [690, 367] width 428 height 25
select select "Auth email if quote unsigned"
click at [476, 355] on select "Select Signed Quote Auth email with quote if unsigned No Attachment" at bounding box center [690, 367] width 428 height 25
type input "C:\fakepath\Fw_ #UCM001 Invoice from The One Point (1).msg"
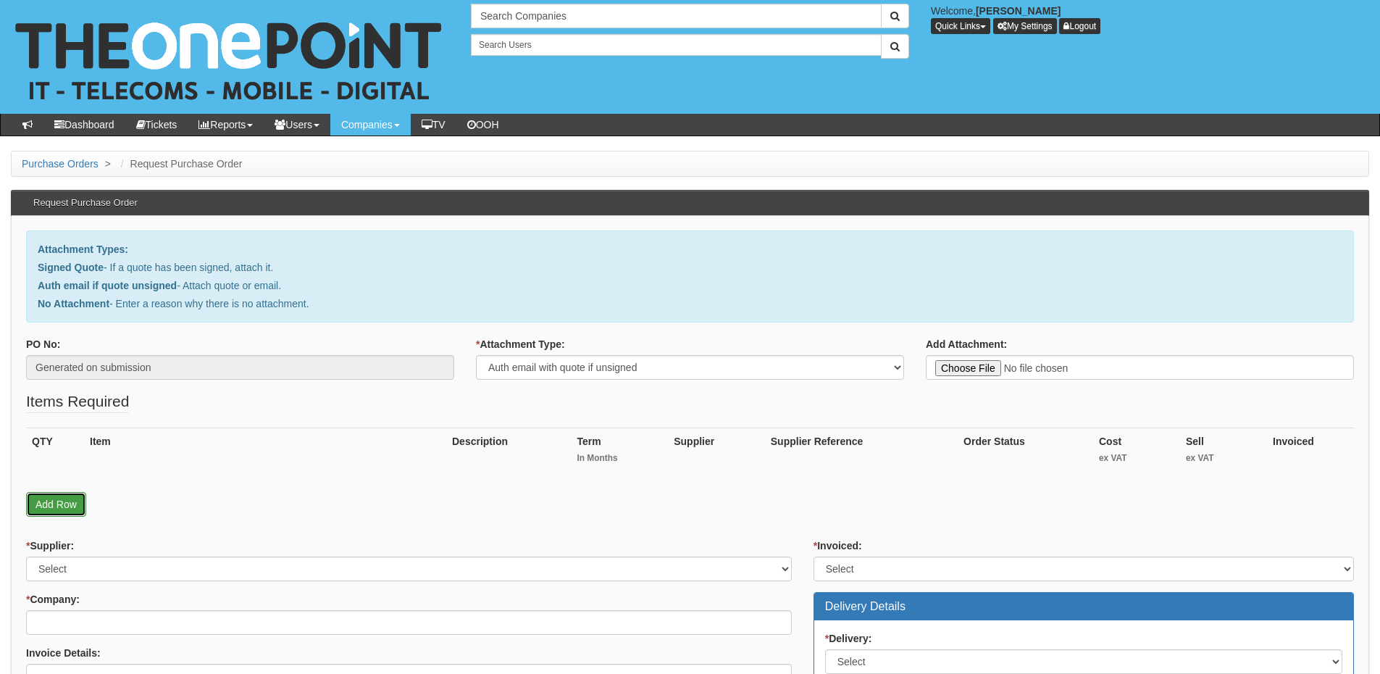
click at [74, 508] on link "Add Row" at bounding box center [56, 504] width 60 height 25
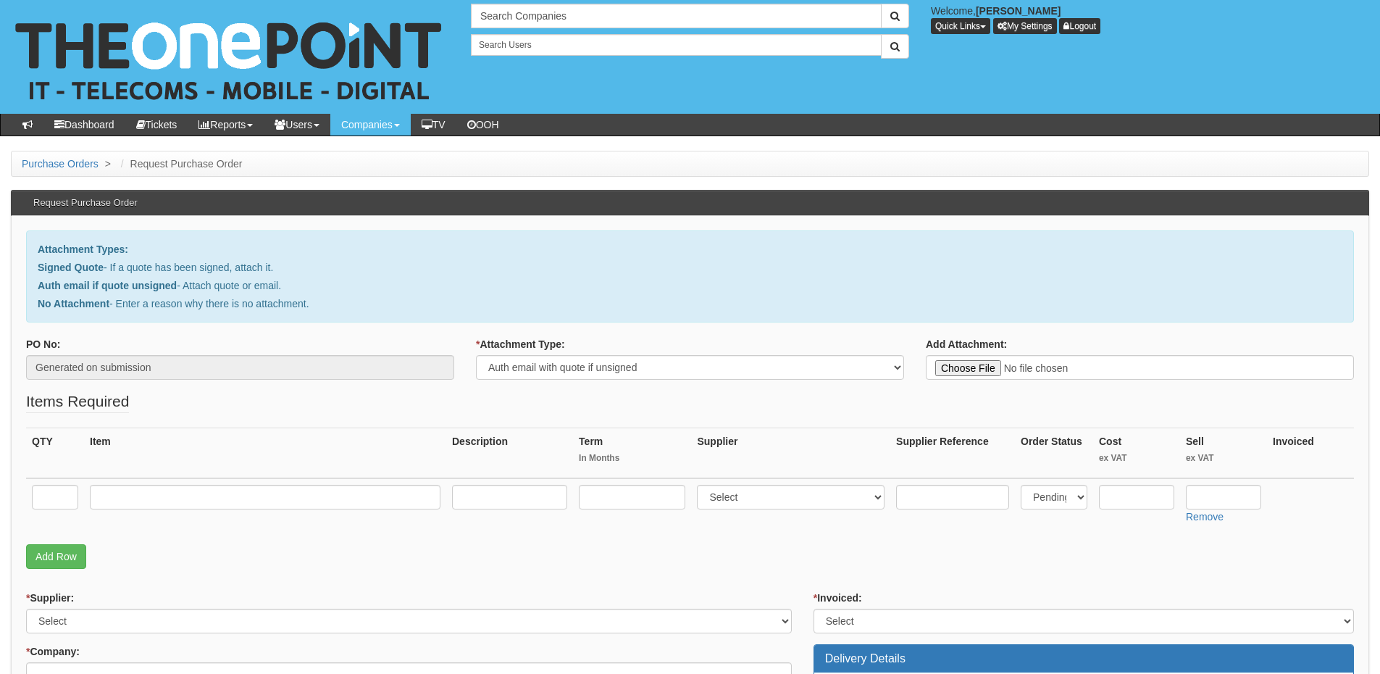
click at [78, 496] on td at bounding box center [55, 503] width 58 height 51
click at [51, 495] on input "text" at bounding box center [55, 497] width 46 height 25
type input "1"
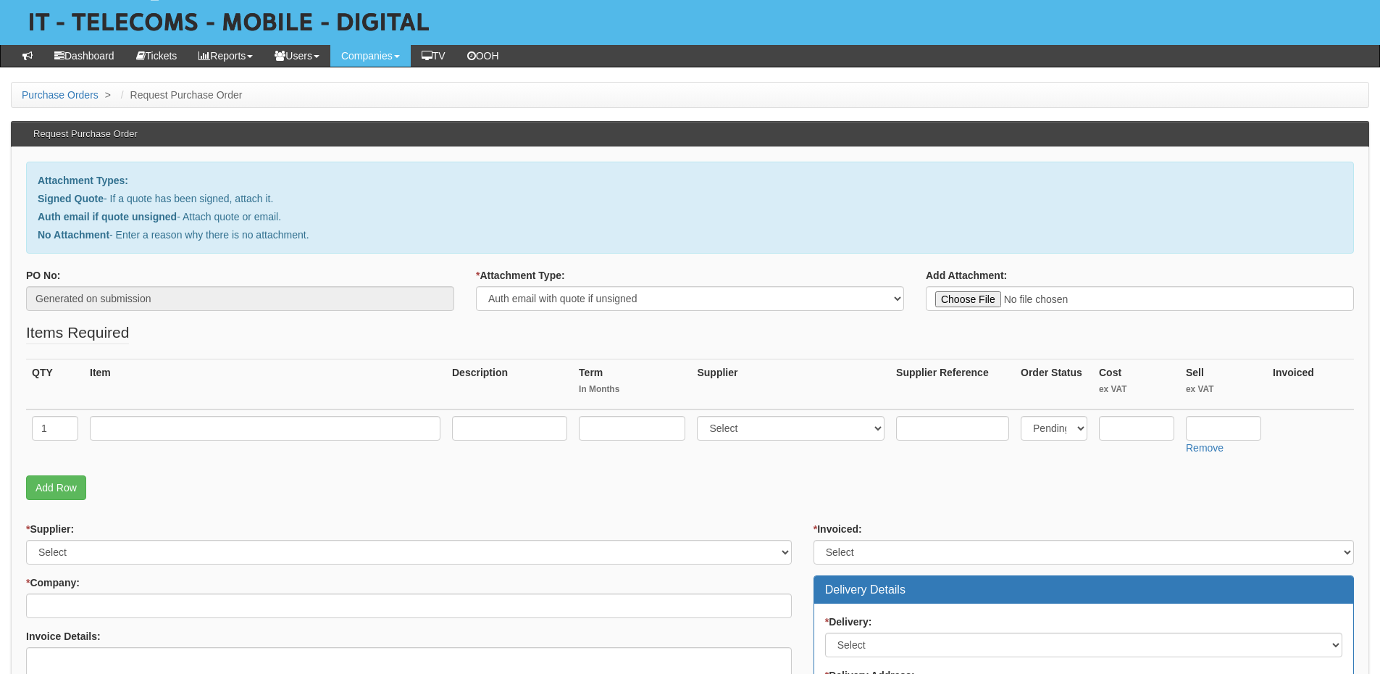
scroll to position [145, 0]
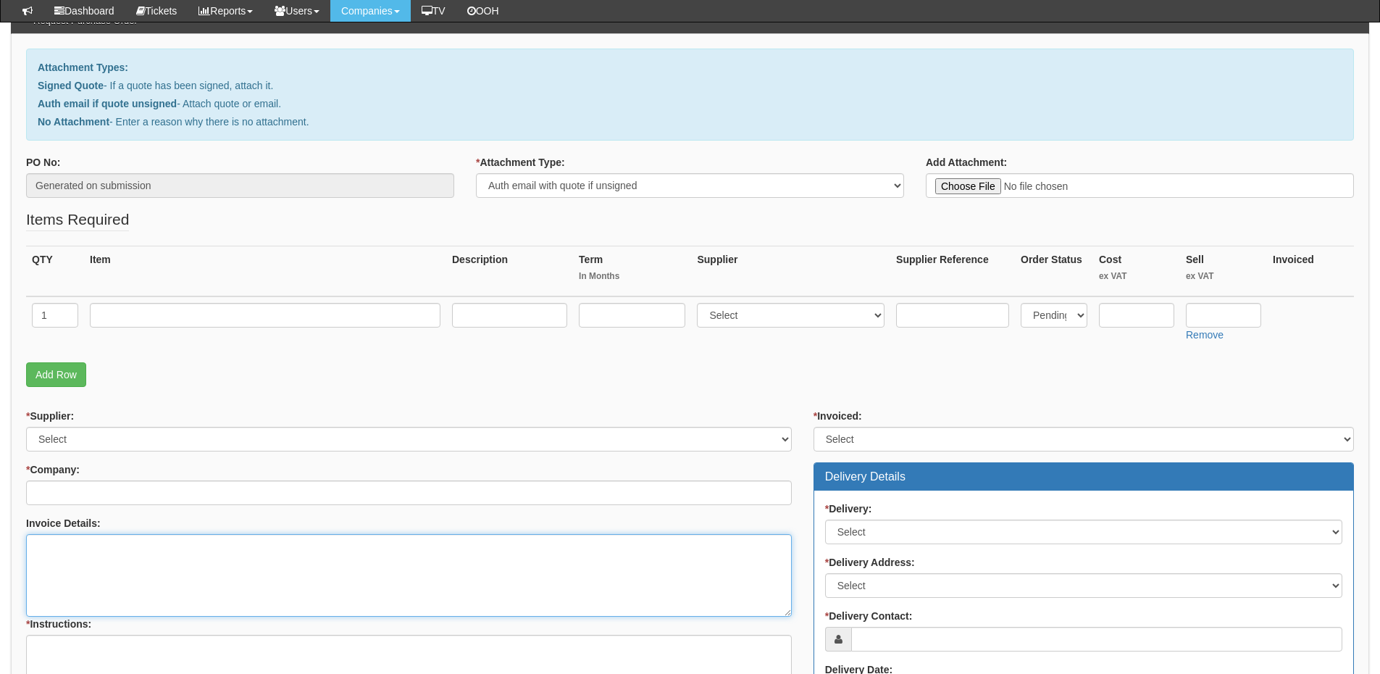
click at [154, 561] on textarea "Invoice Details:" at bounding box center [409, 575] width 766 height 83
paste textarea "P/O 2204510425"
type textarea "Please use PO P/O 2204510425"
click at [340, 314] on input "text" at bounding box center [265, 315] width 351 height 25
type input "500GB additional storage"
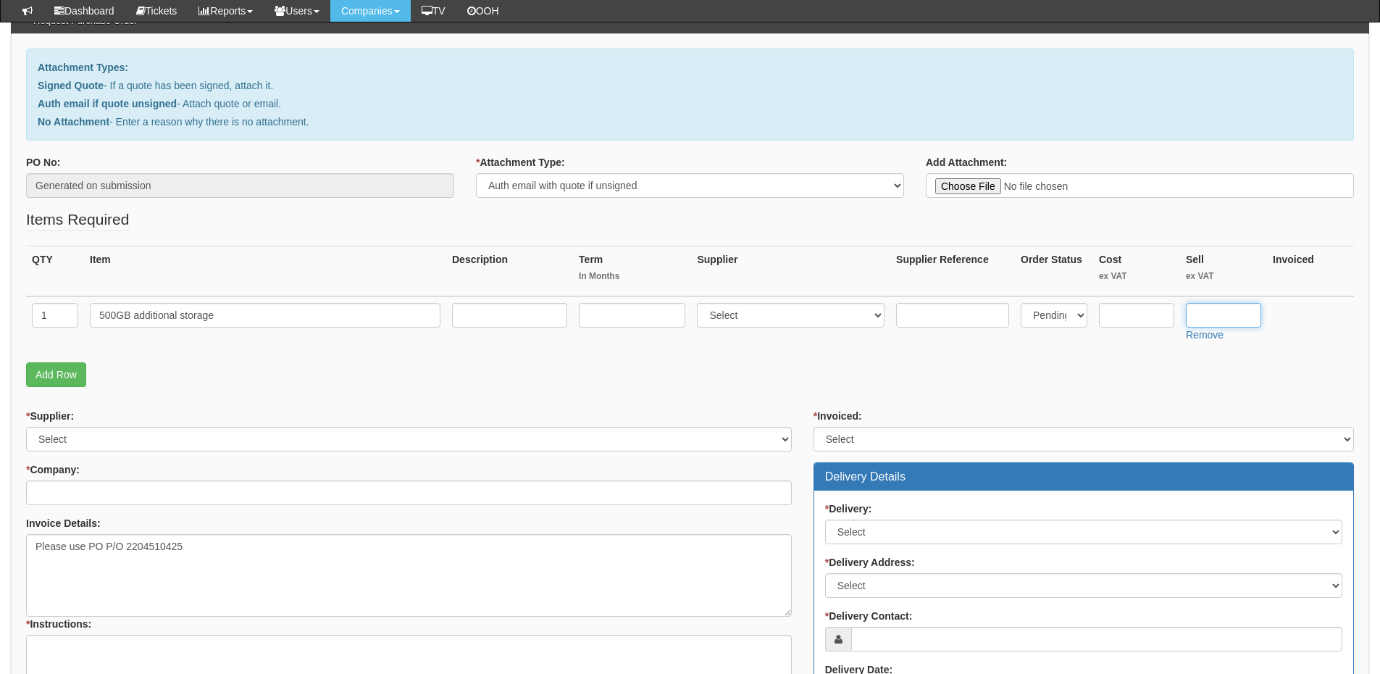
click at [1221, 312] on input "text" at bounding box center [1223, 315] width 75 height 25
type input "50"
click at [761, 314] on select "Select 123 REG.co.uk 1Password 3 4Gon AA Jones Electric Ltd Abzorb Access Group…" at bounding box center [791, 315] width 188 height 25
select select "124"
click at [701, 303] on select "Select 123 REG.co.uk 1Password 3 4Gon AA Jones Electric Ltd Abzorb Access Group…" at bounding box center [791, 315] width 188 height 25
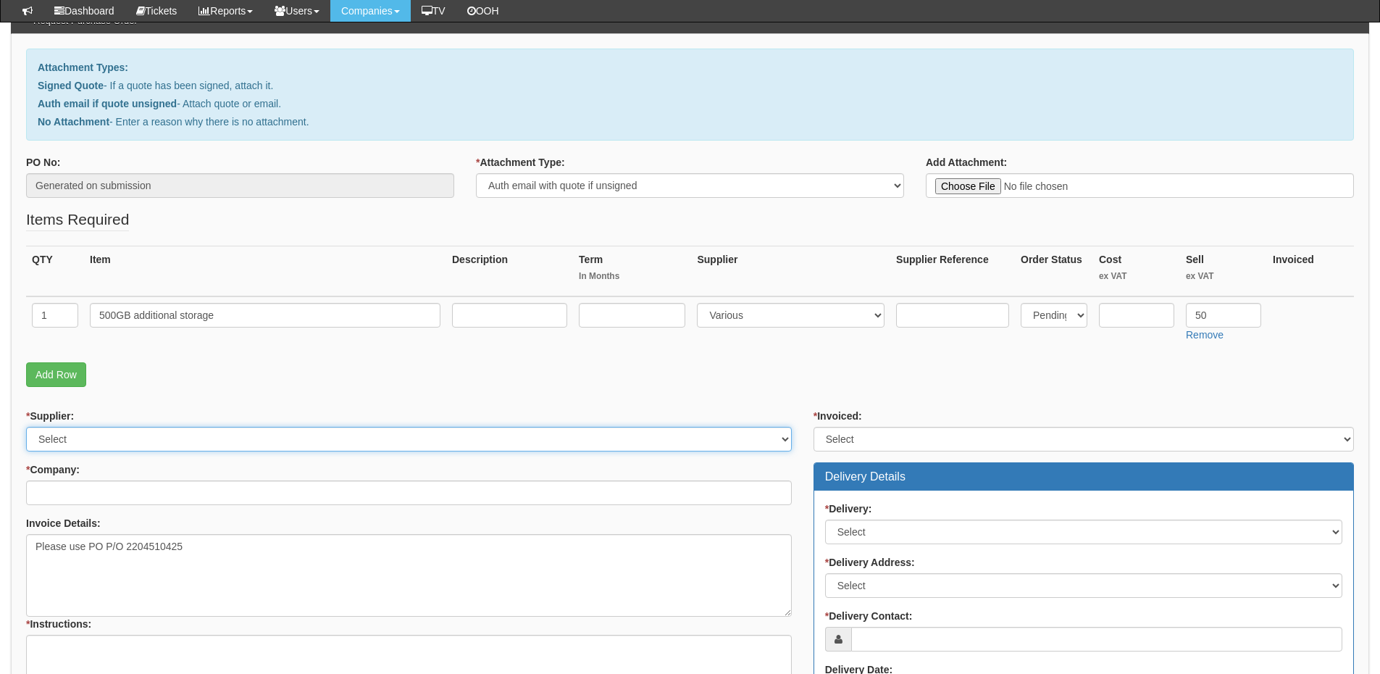
click at [56, 430] on select "Select 123 REG.co.uk 1Password 3 4Gon AA Jones Electric Ltd Abzorb Access Group…" at bounding box center [409, 439] width 766 height 25
select select "124"
click at [26, 427] on select "Select 123 REG.co.uk 1Password 3 4Gon AA Jones Electric Ltd Abzorb Access Group…" at bounding box center [409, 439] width 766 height 25
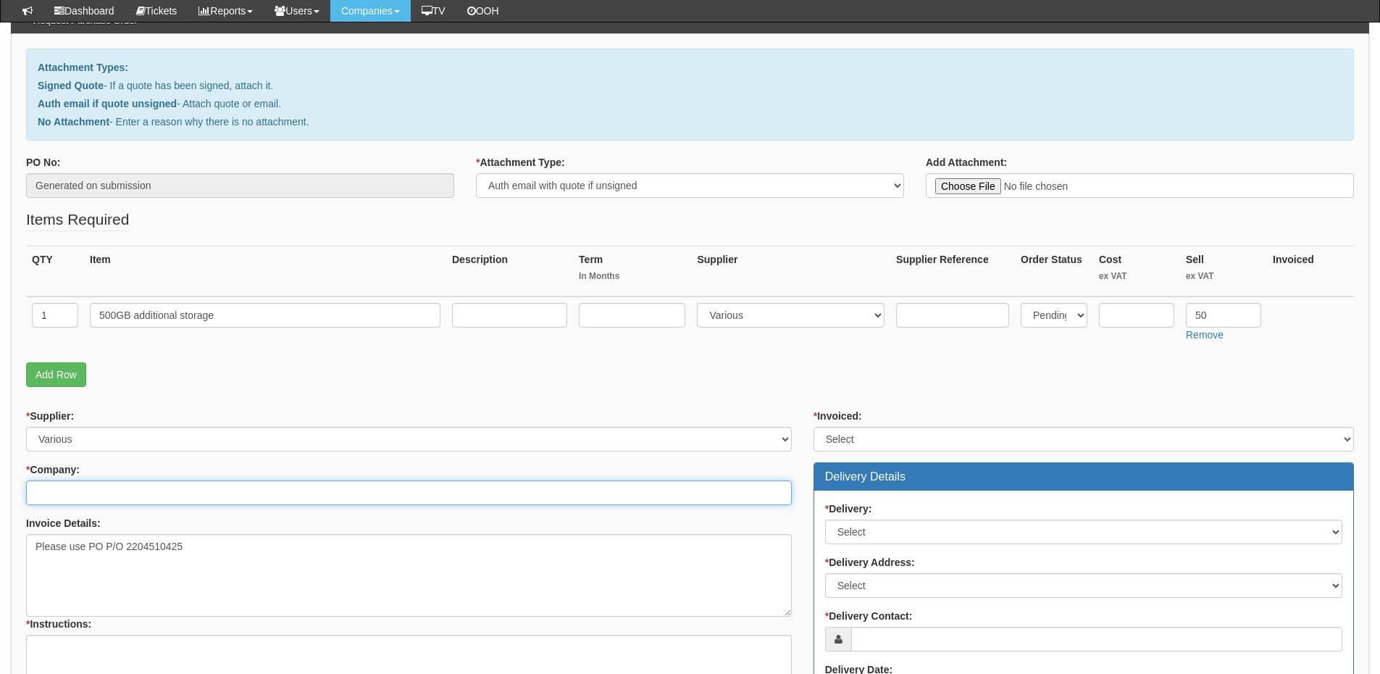
click at [111, 495] on input "* Company:" at bounding box center [409, 492] width 766 height 25
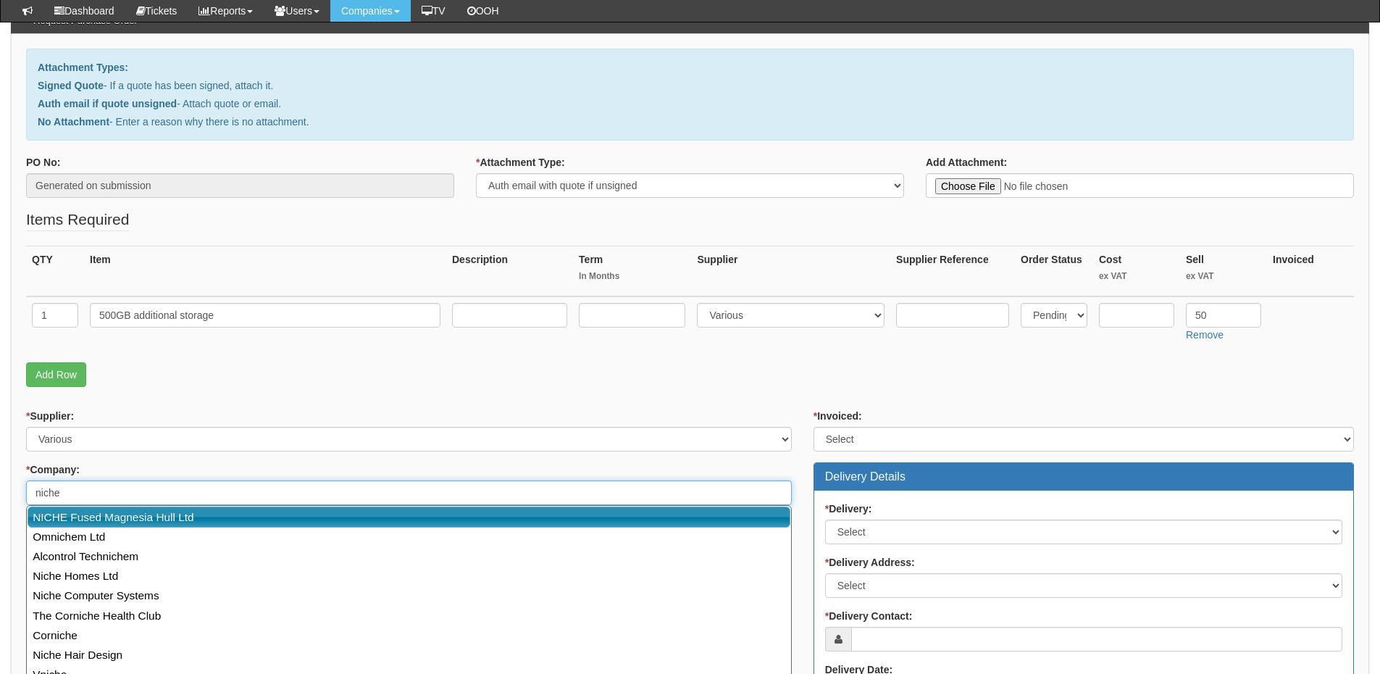
click at [121, 517] on link "NICHE Fused Magnesia Hull Ltd" at bounding box center [409, 516] width 763 height 21
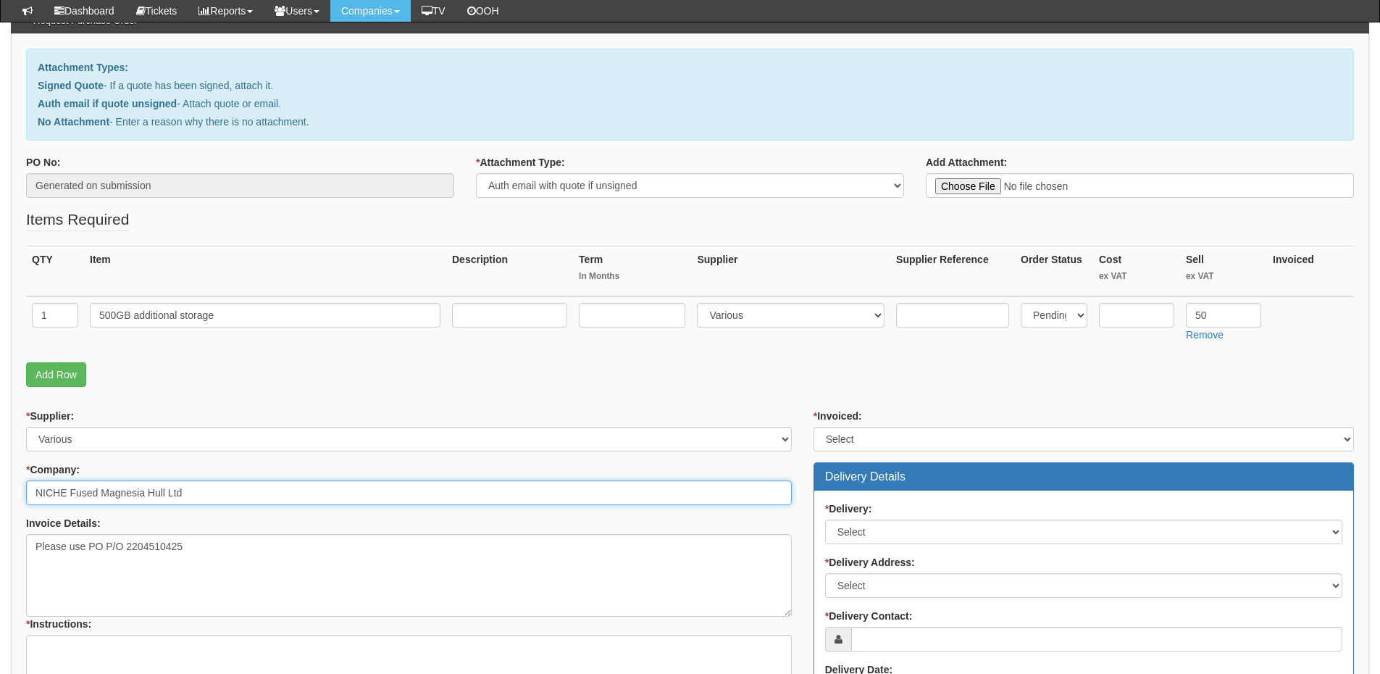
type input "NICHE Fused Magnesia Hull Ltd"
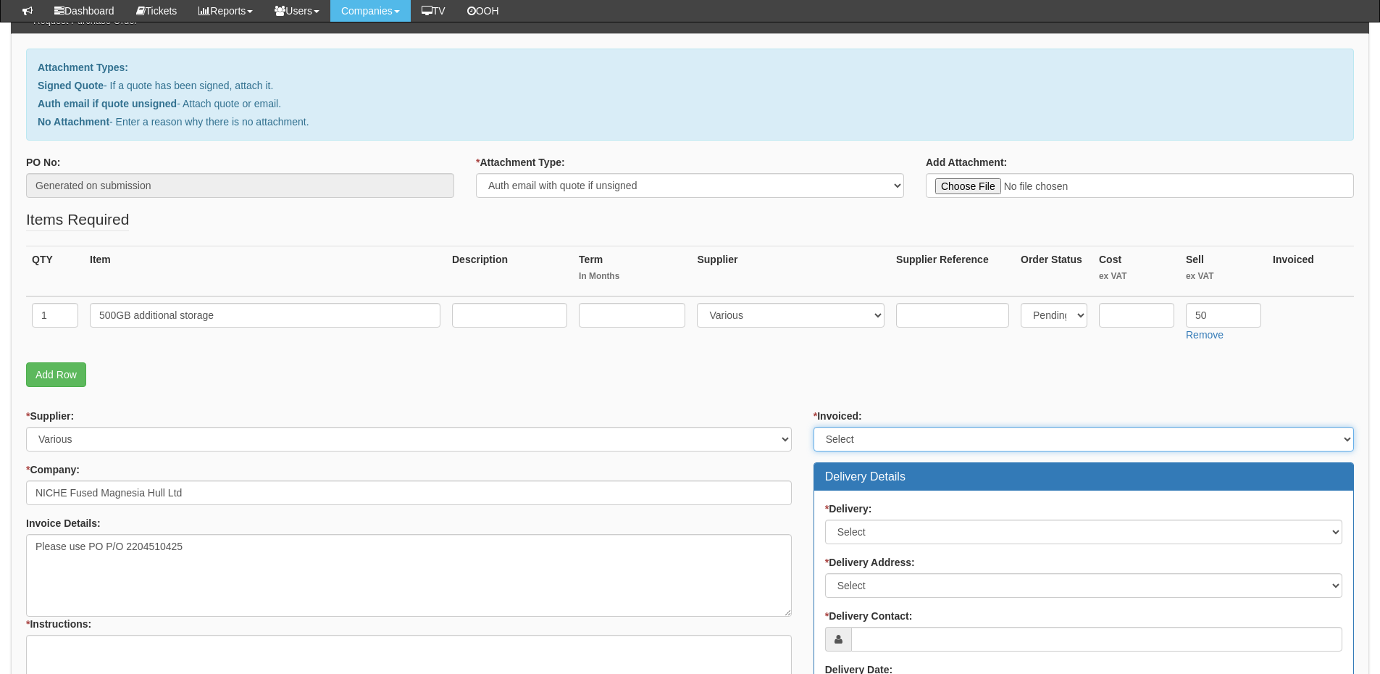
click at [851, 446] on select "Select Yes No N/A STB (part of order)" at bounding box center [1084, 439] width 540 height 25
select select "2"
click at [814, 427] on select "Select Yes No N/A STB (part of order)" at bounding box center [1084, 439] width 540 height 25
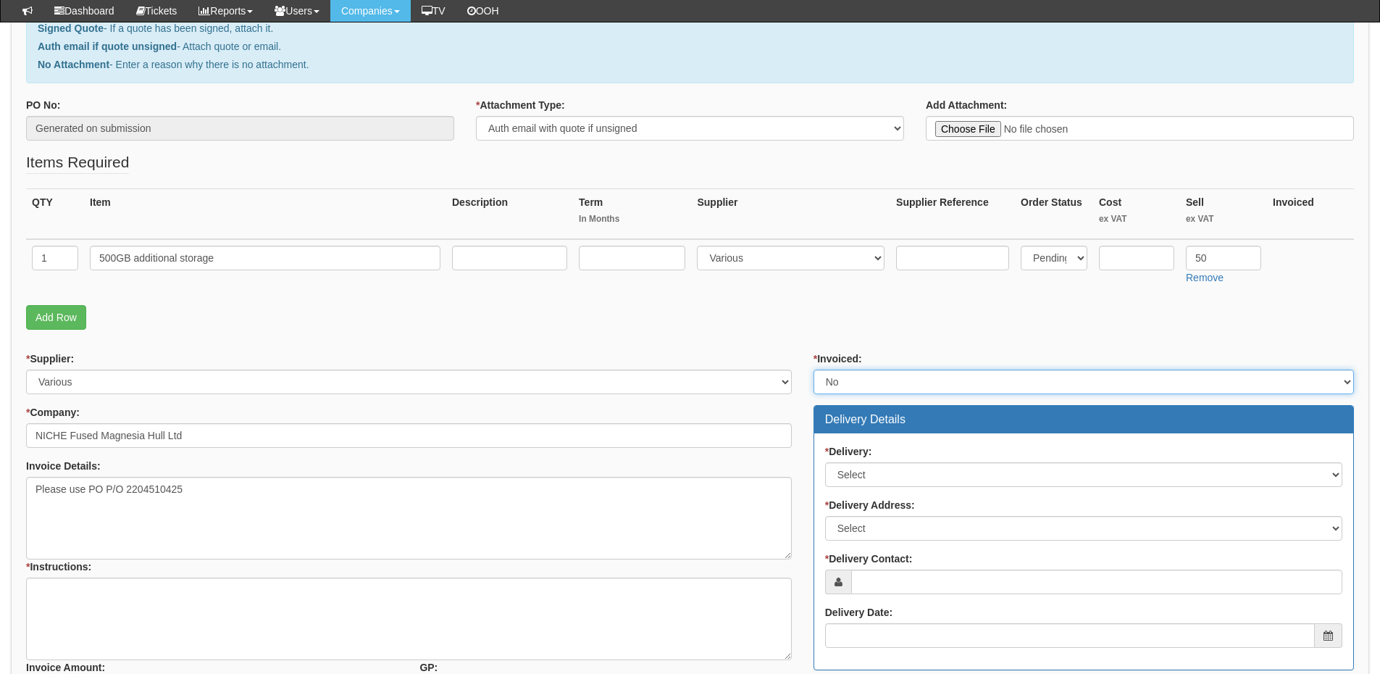
scroll to position [290, 0]
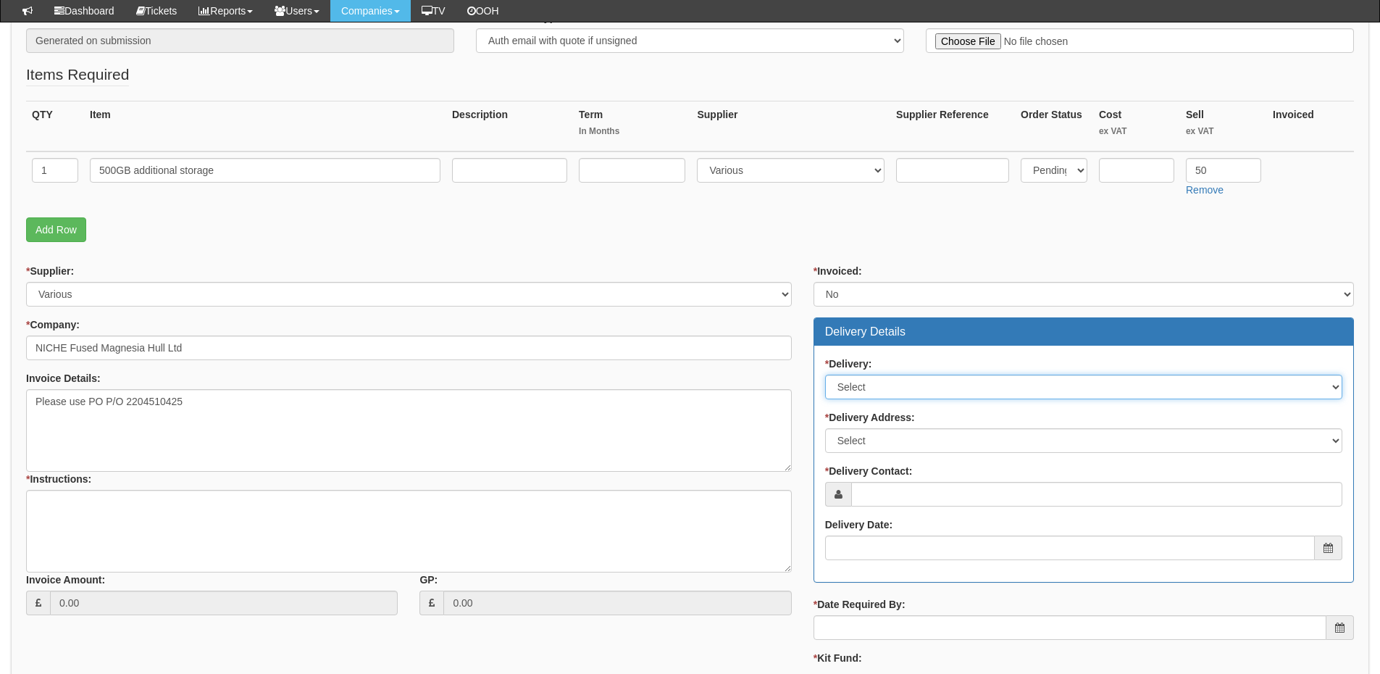
drag, startPoint x: 863, startPoint y: 388, endPoint x: 864, endPoint y: 396, distance: 8.0
click at [863, 388] on select "Select No Not Applicable Yes" at bounding box center [1083, 387] width 517 height 25
select select "3"
click at [825, 375] on select "Select No Not Applicable Yes" at bounding box center [1083, 387] width 517 height 25
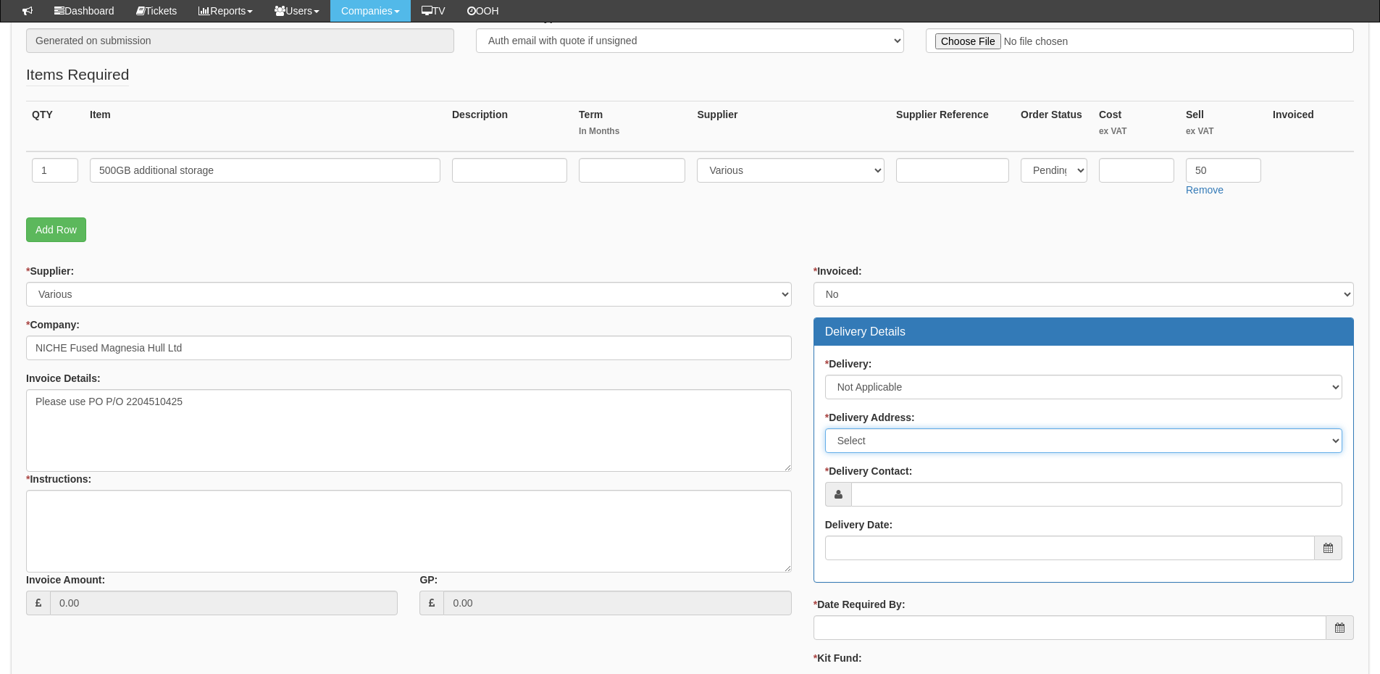
click at [862, 445] on select "Select Not Applicable Main Address - HU12 8ED Other" at bounding box center [1083, 440] width 517 height 25
select select "N/A"
click at [825, 428] on select "Select Not Applicable Main Address - HU12 8ED Other" at bounding box center [1083, 440] width 517 height 25
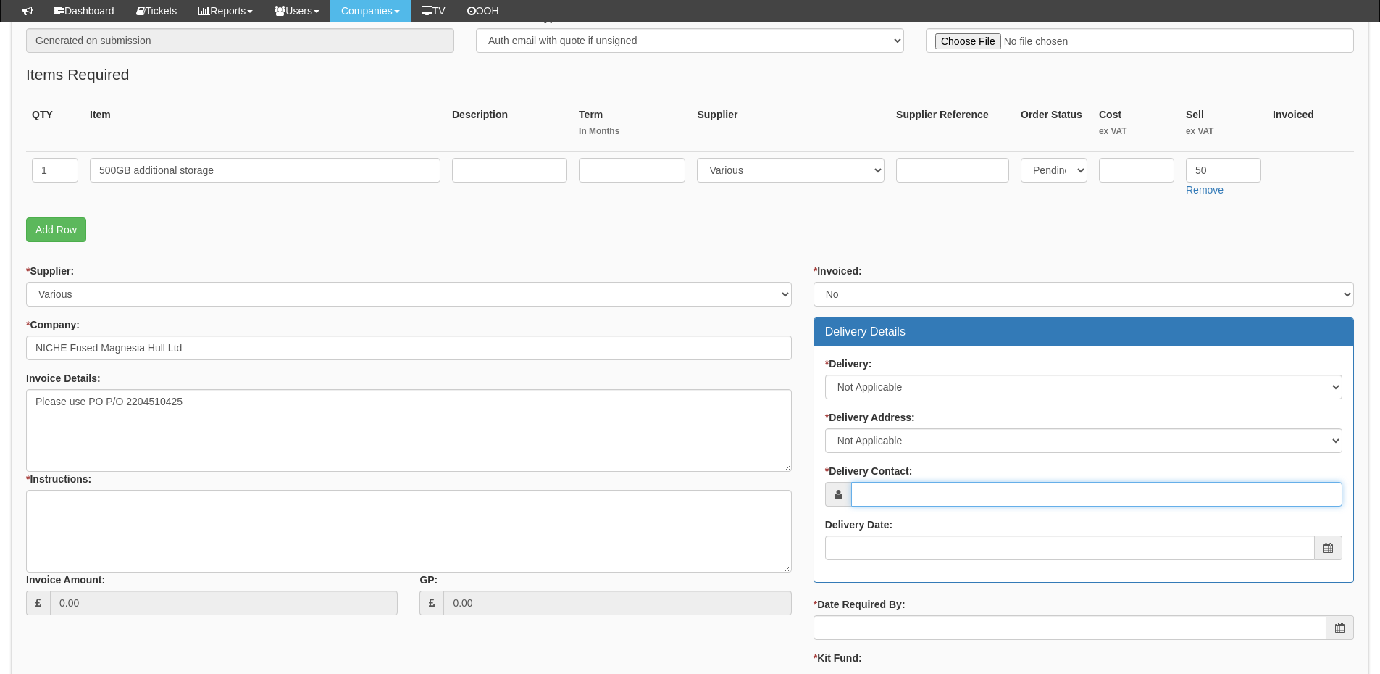
click at [877, 495] on input "* Delivery Contact:" at bounding box center [1096, 494] width 491 height 25
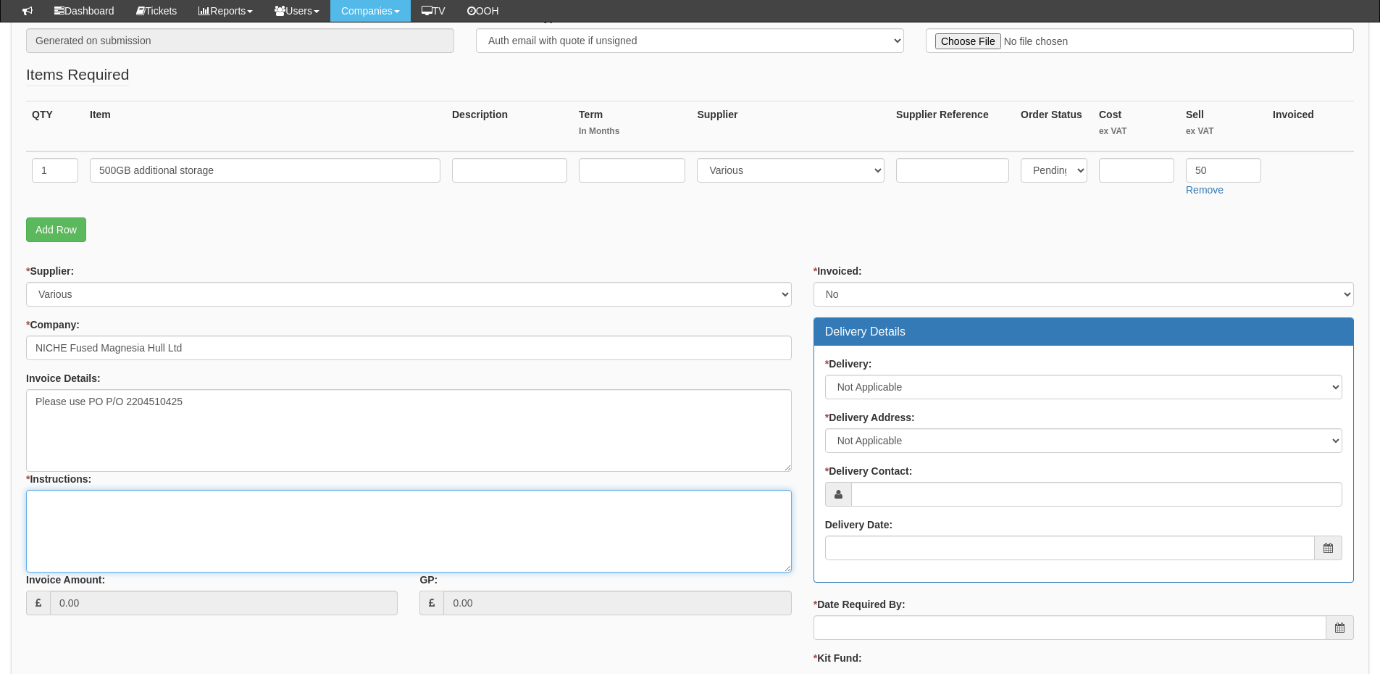
click at [78, 522] on textarea "* Instructions:" at bounding box center [409, 531] width 766 height 83
drag, startPoint x: 90, startPoint y: 507, endPoint x: 63, endPoint y: 499, distance: 28.0
click at [125, 505] on textarea "additional strghae" at bounding box center [409, 531] width 766 height 83
type textarea "additional storage"
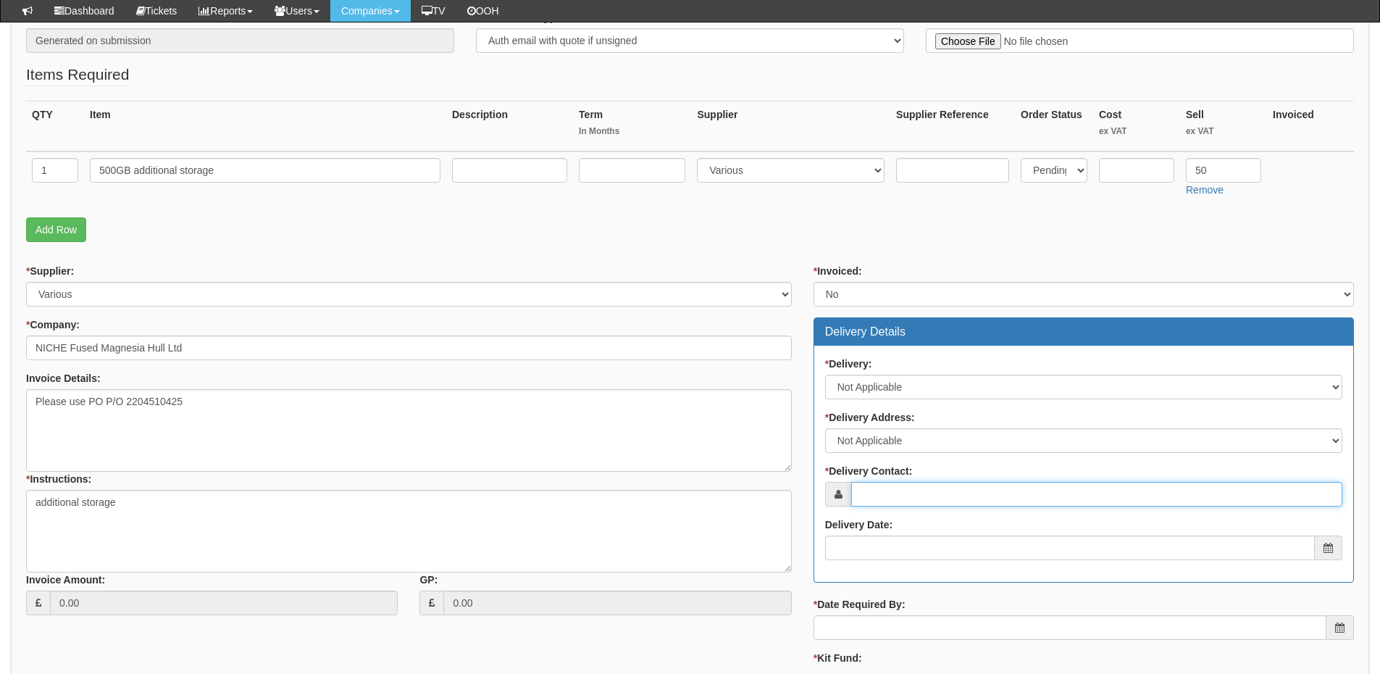
click at [890, 482] on input "* Delivery Contact:" at bounding box center [1096, 494] width 491 height 25
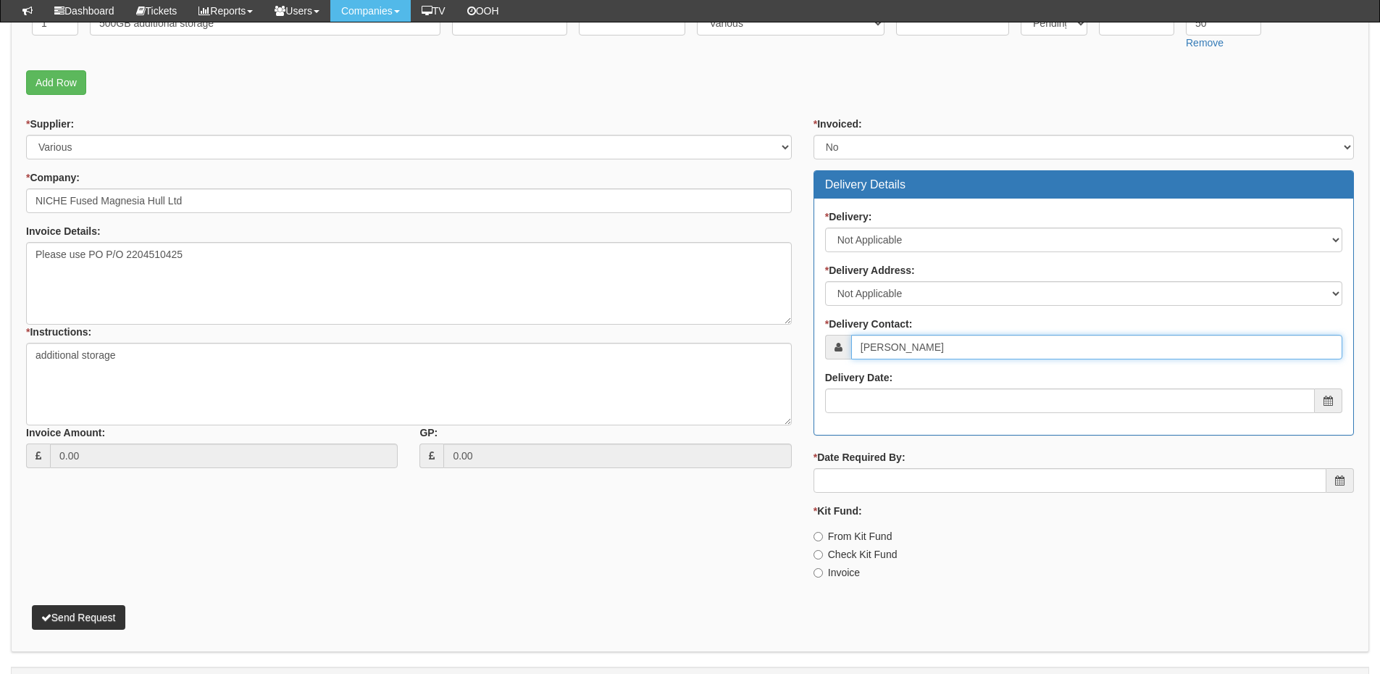
scroll to position [473, 0]
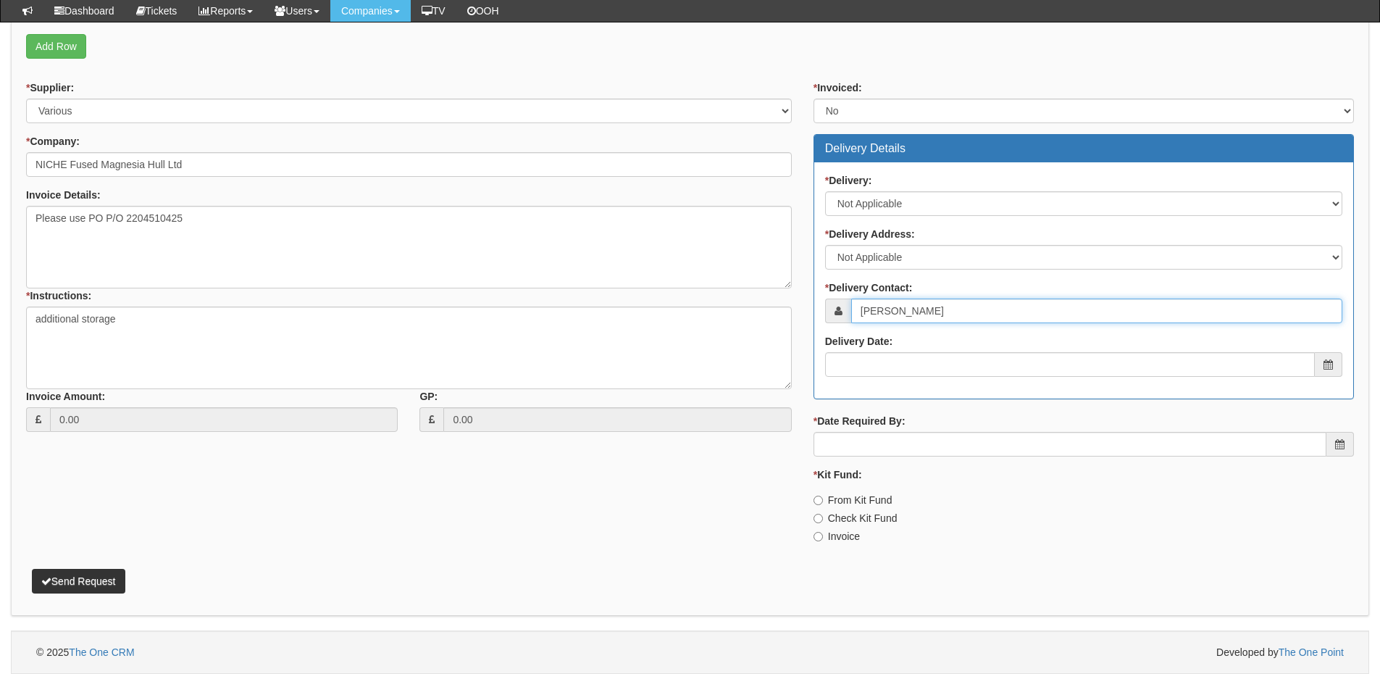
type input "[PERSON_NAME]"
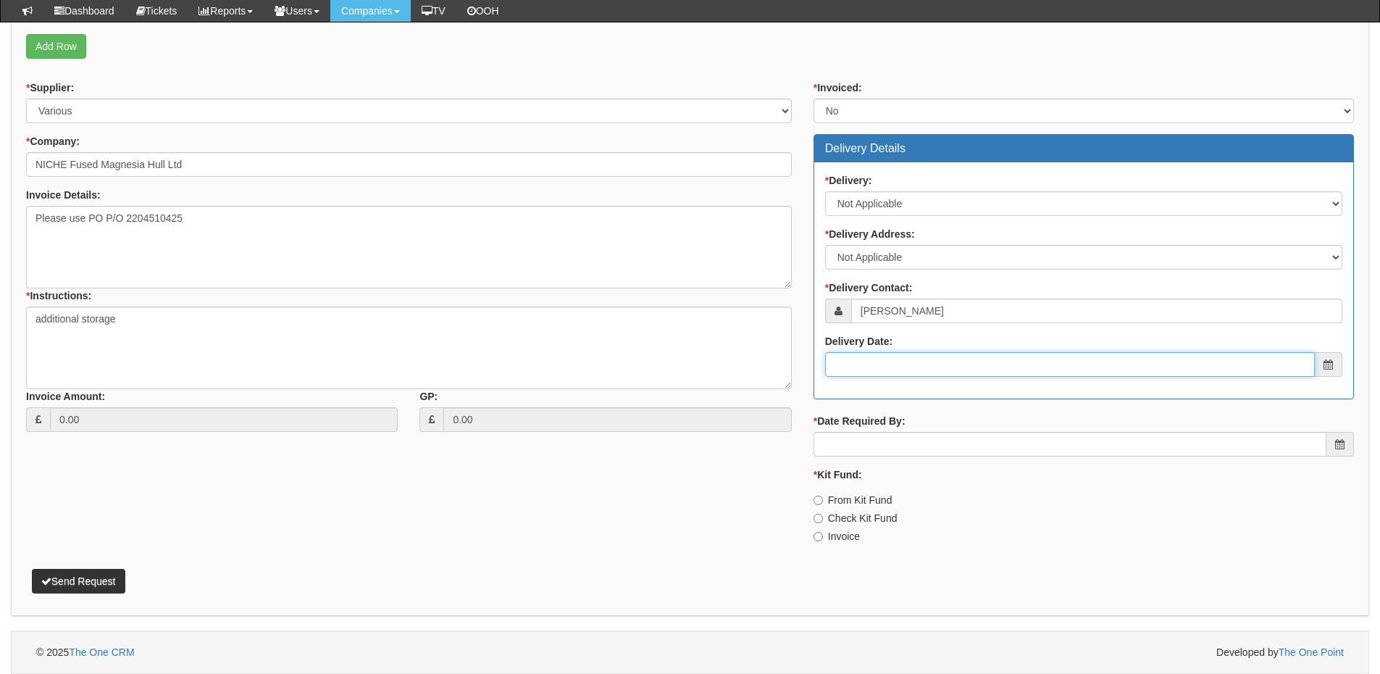
click at [925, 373] on input "Delivery Date:" at bounding box center [1070, 364] width 490 height 25
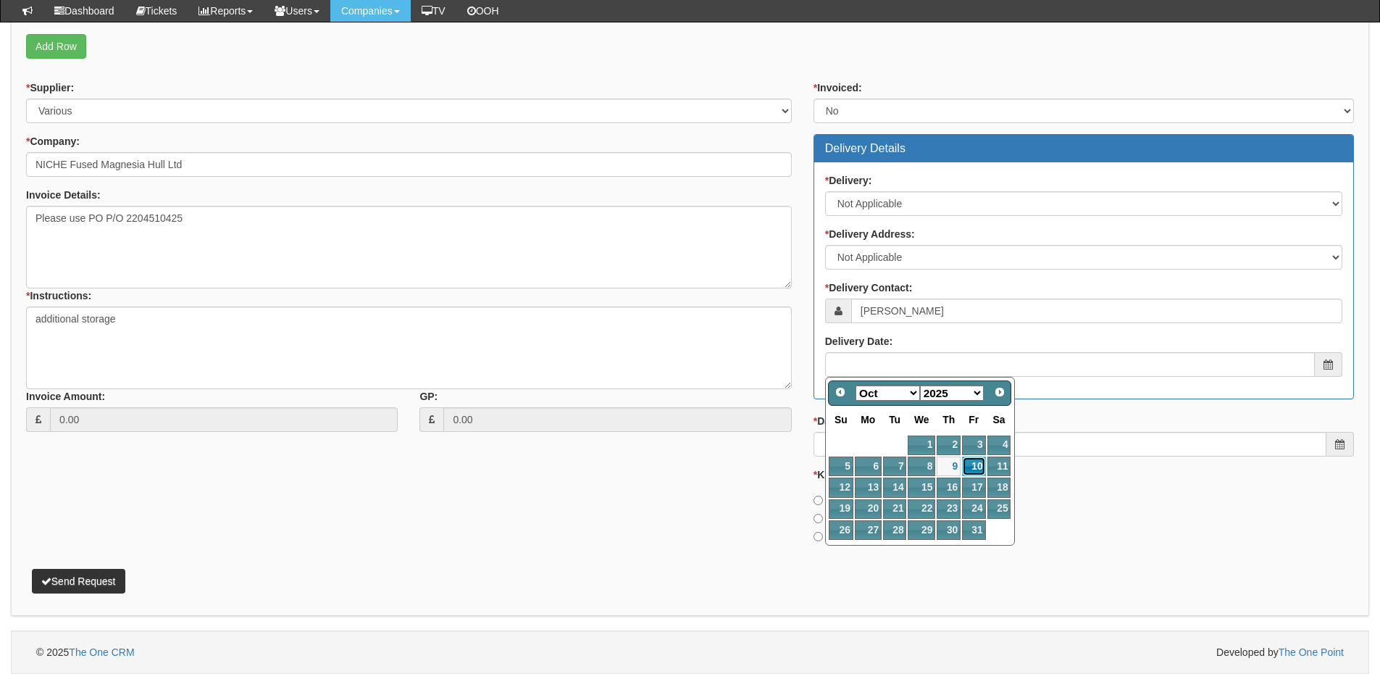
click at [973, 468] on link "10" at bounding box center [973, 466] width 23 height 20
type input "2025-10-10"
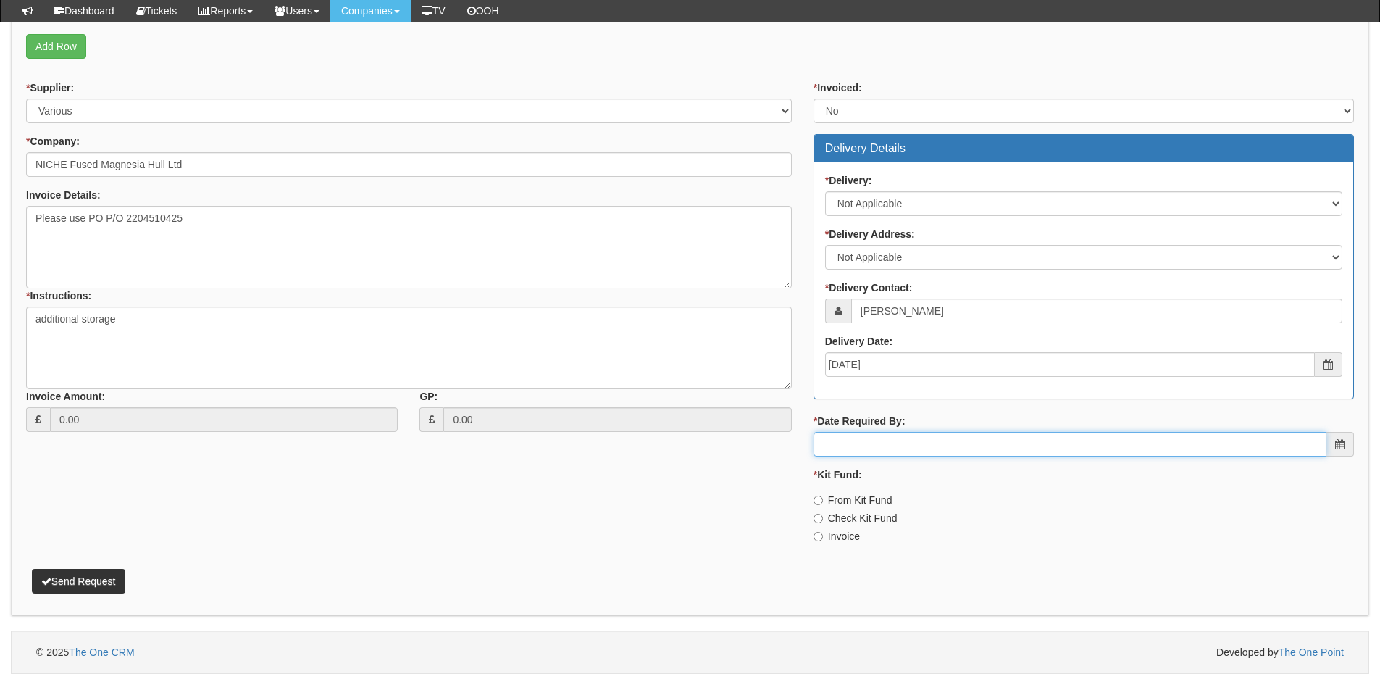
click at [953, 448] on input "* Date Required By:" at bounding box center [1070, 444] width 513 height 25
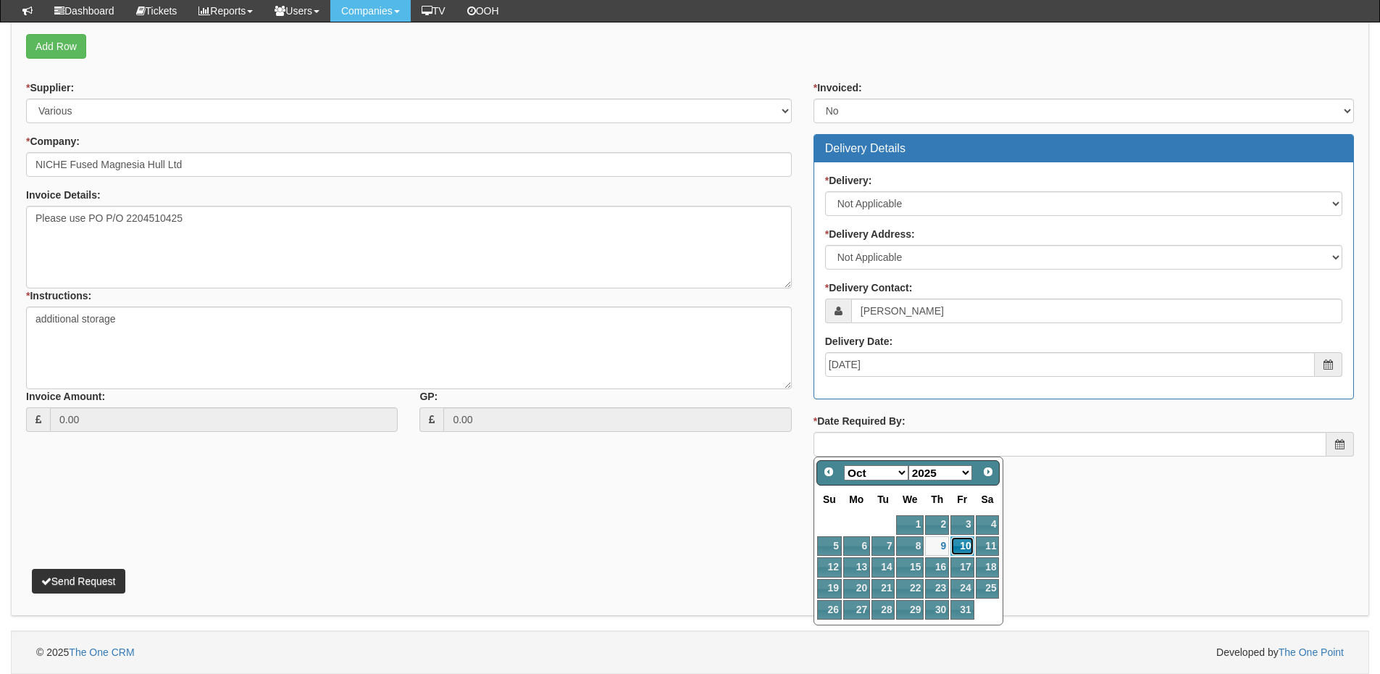
click at [956, 543] on link "10" at bounding box center [961, 546] width 23 height 20
type input "2025-10-10"
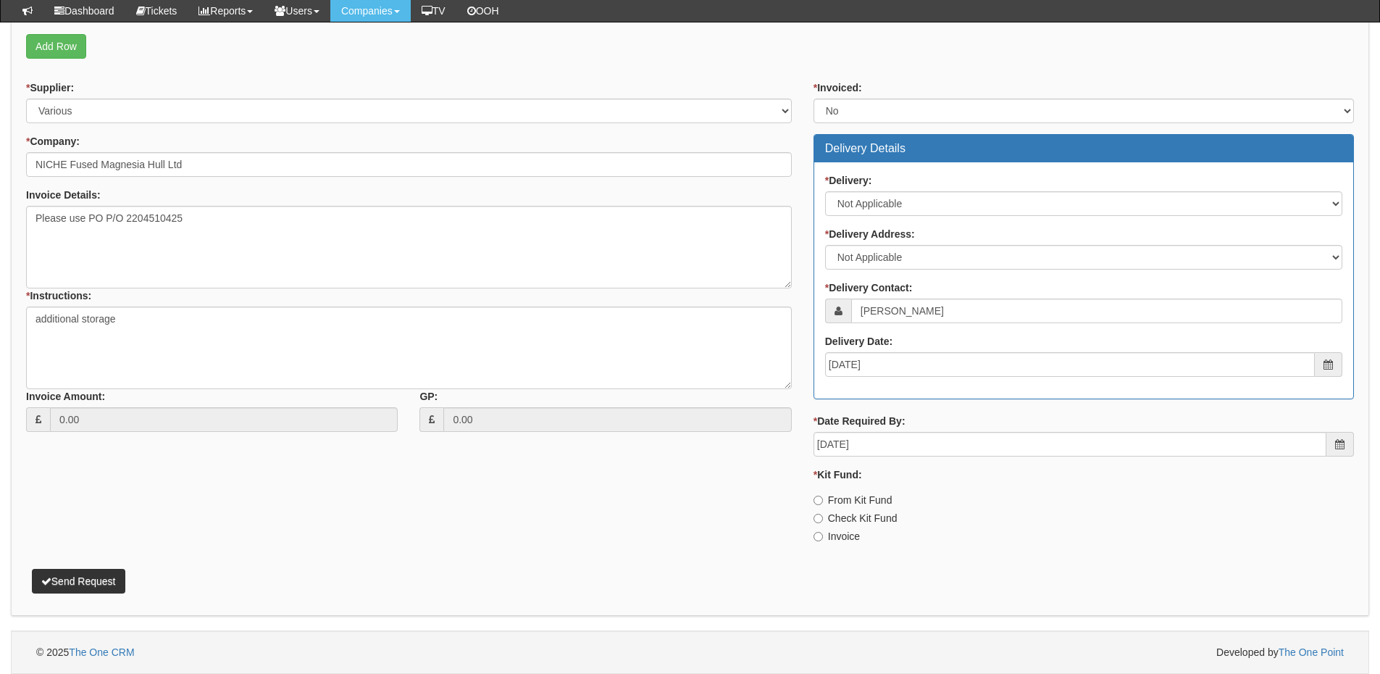
click at [837, 532] on label "Invoice" at bounding box center [837, 536] width 46 height 14
click at [823, 532] on input "Invoice" at bounding box center [818, 536] width 9 height 9
radio input "true"
click at [86, 583] on button "Send Request" at bounding box center [78, 581] width 93 height 25
